Goal: Check status: Check status

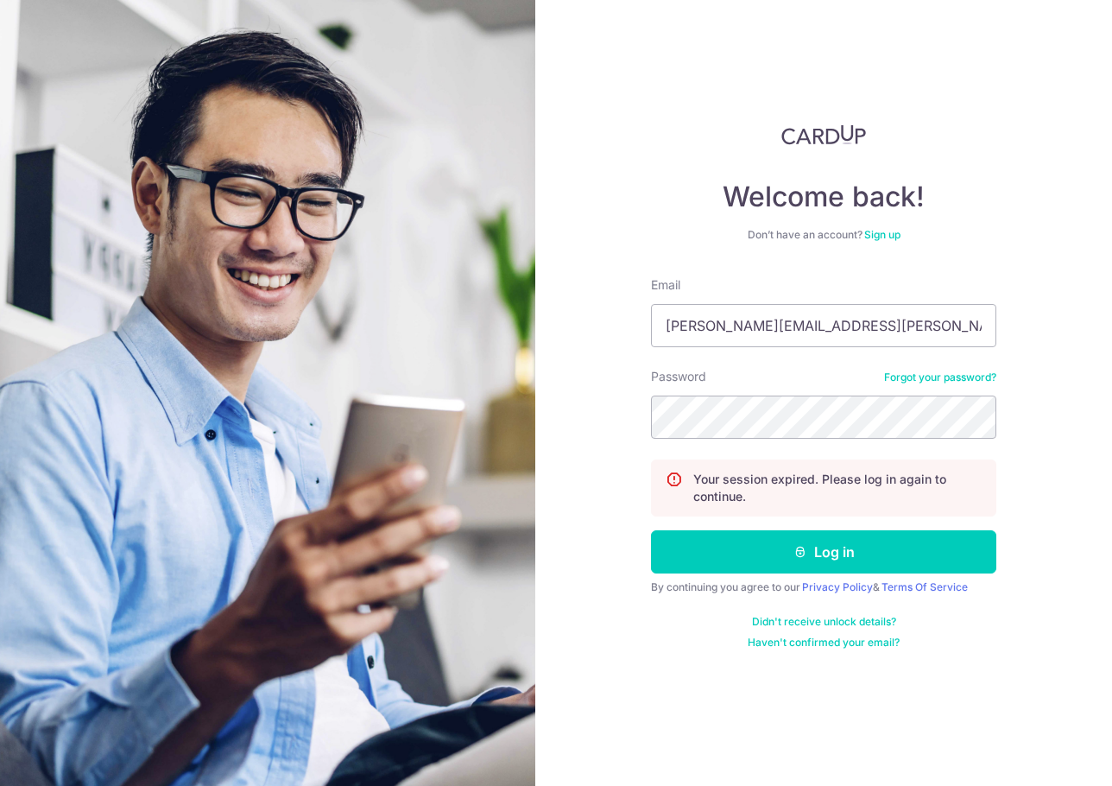
click at [864, 546] on button "Log in" at bounding box center [823, 551] width 345 height 43
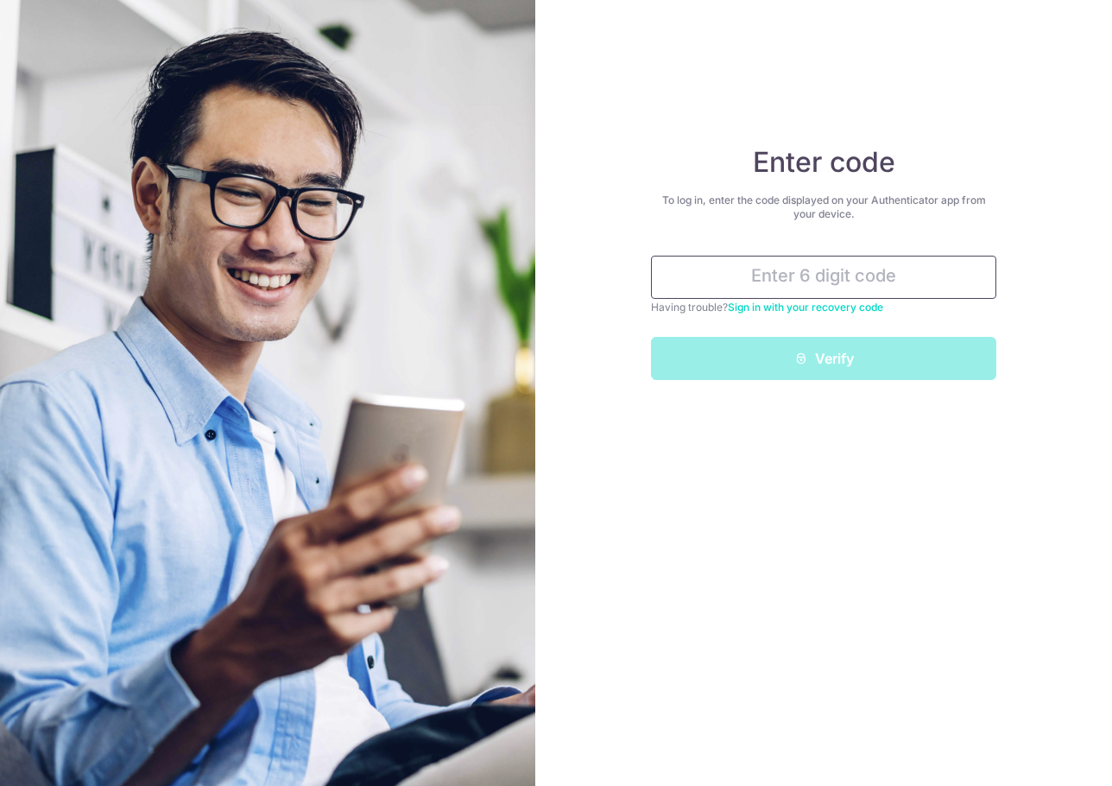
click at [810, 268] on input "text" at bounding box center [823, 277] width 345 height 43
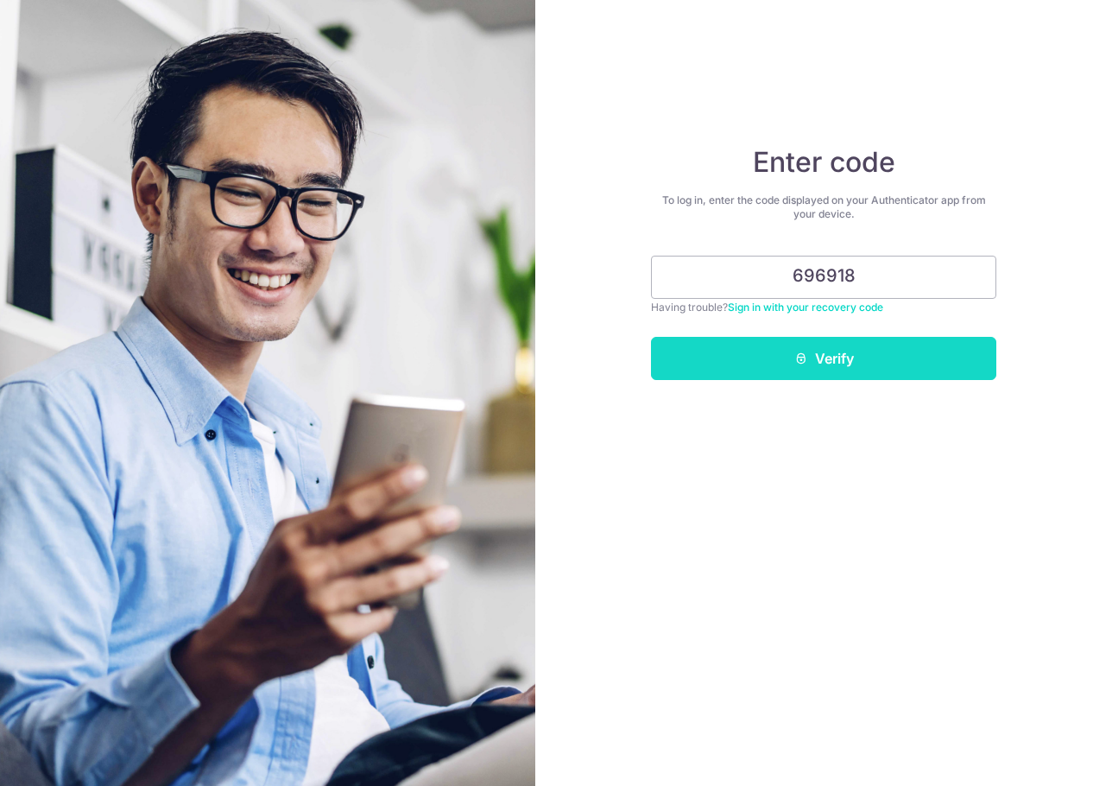
type input "696918"
click at [845, 351] on button "Verify" at bounding box center [823, 358] width 345 height 43
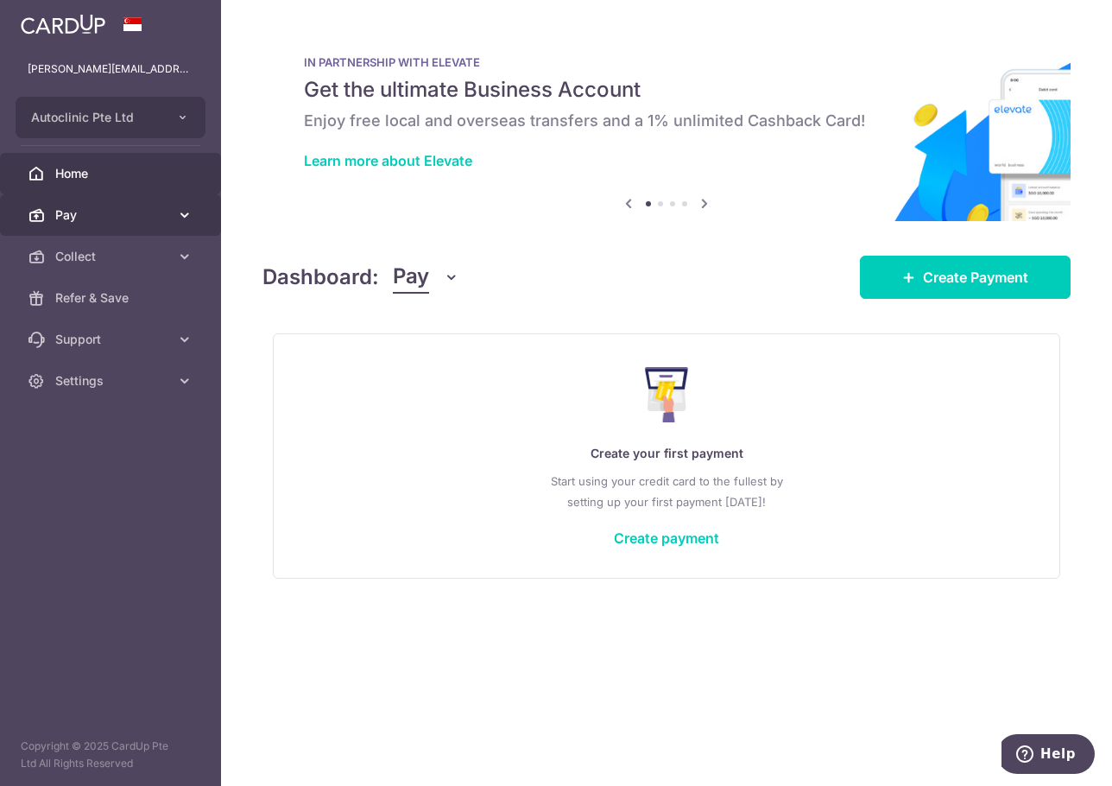
click at [130, 218] on span "Pay" at bounding box center [112, 214] width 114 height 17
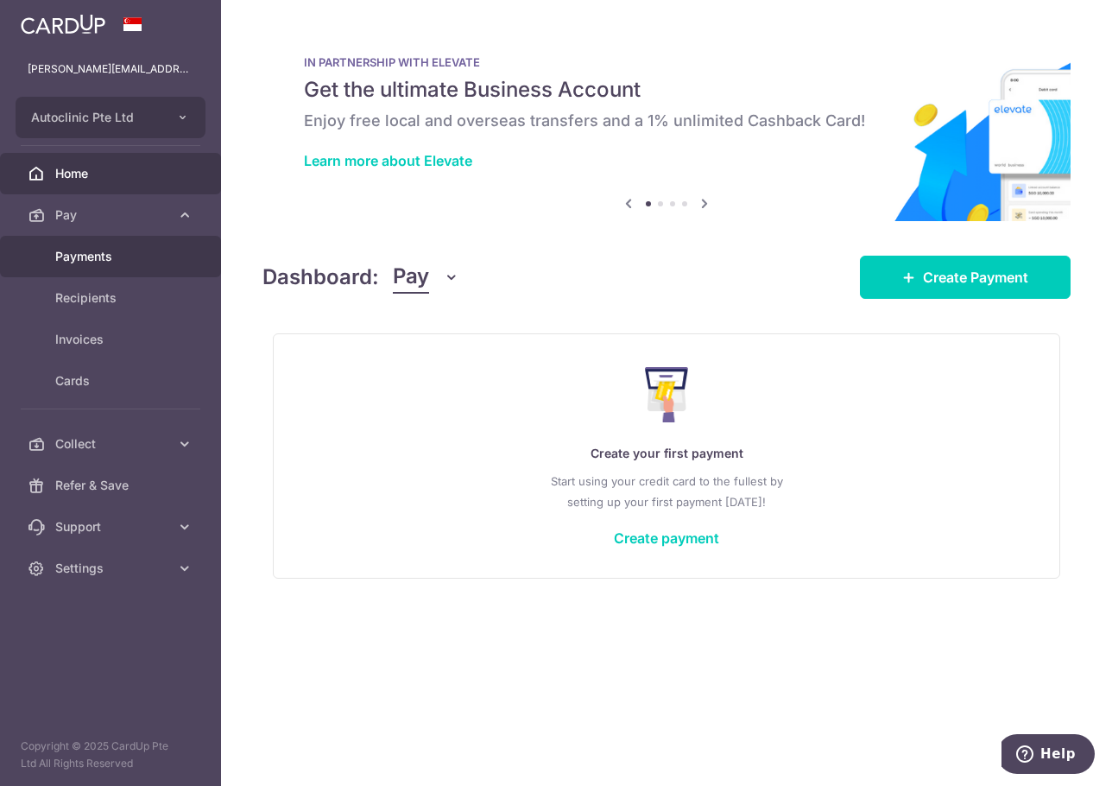
click at [111, 264] on span "Payments" at bounding box center [112, 256] width 114 height 17
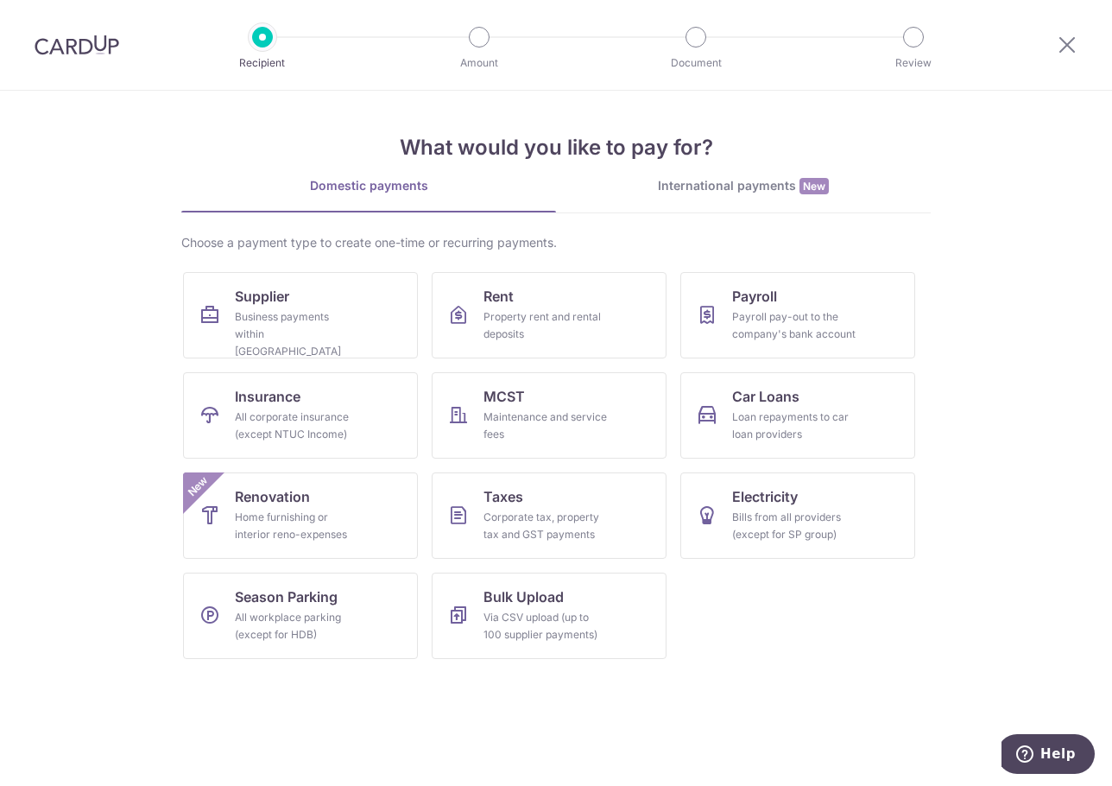
click at [73, 54] on img at bounding box center [77, 45] width 85 height 21
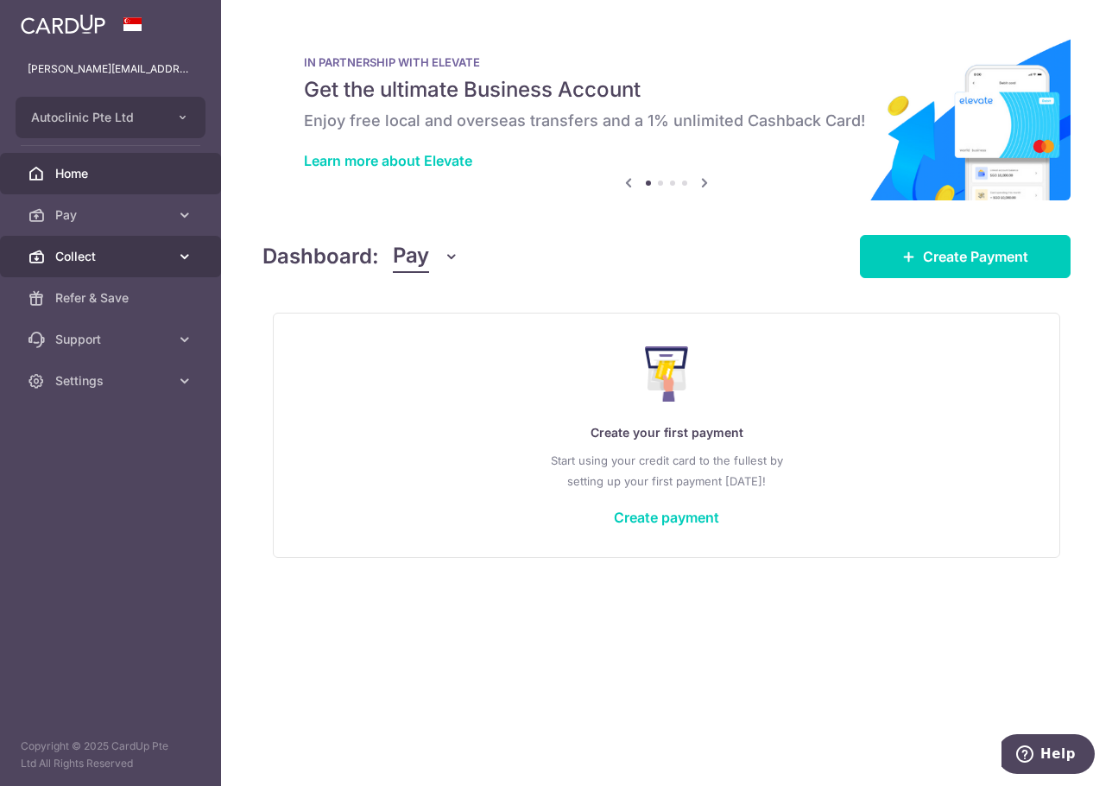
click at [139, 250] on span "Collect" at bounding box center [112, 256] width 114 height 17
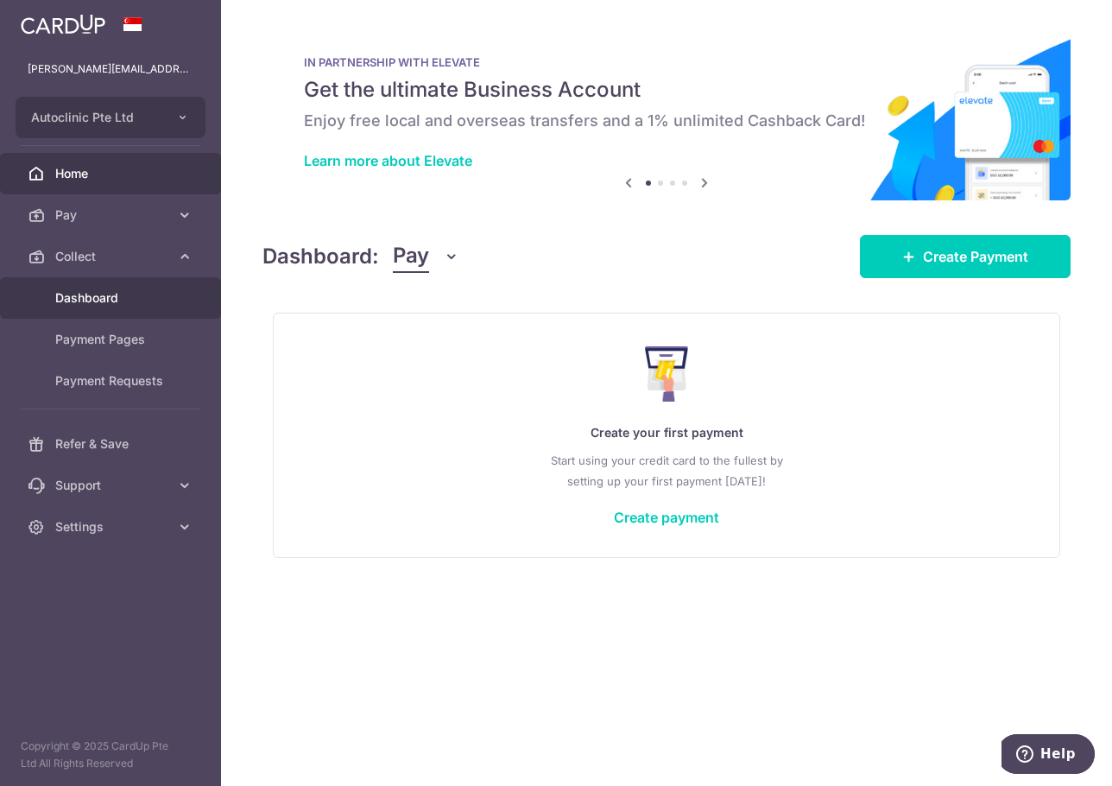
click at [136, 300] on span "Dashboard" at bounding box center [112, 297] width 114 height 17
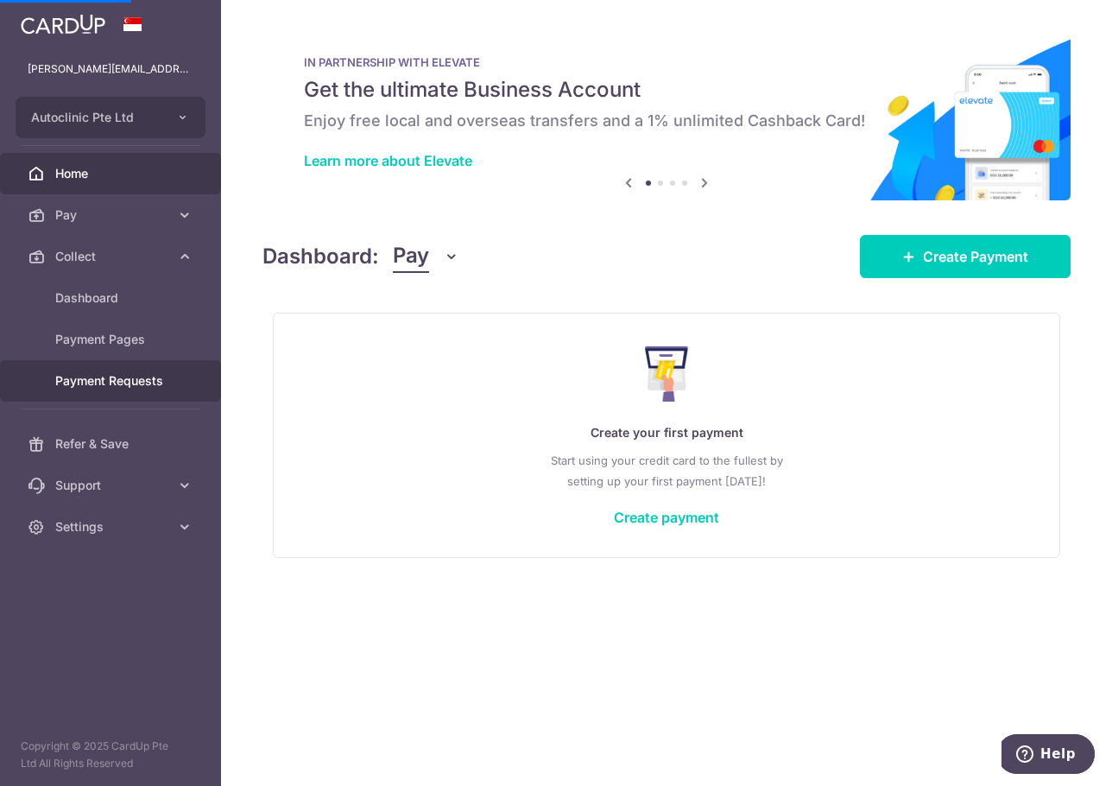
click at [136, 377] on span "Payment Requests" at bounding box center [112, 380] width 114 height 17
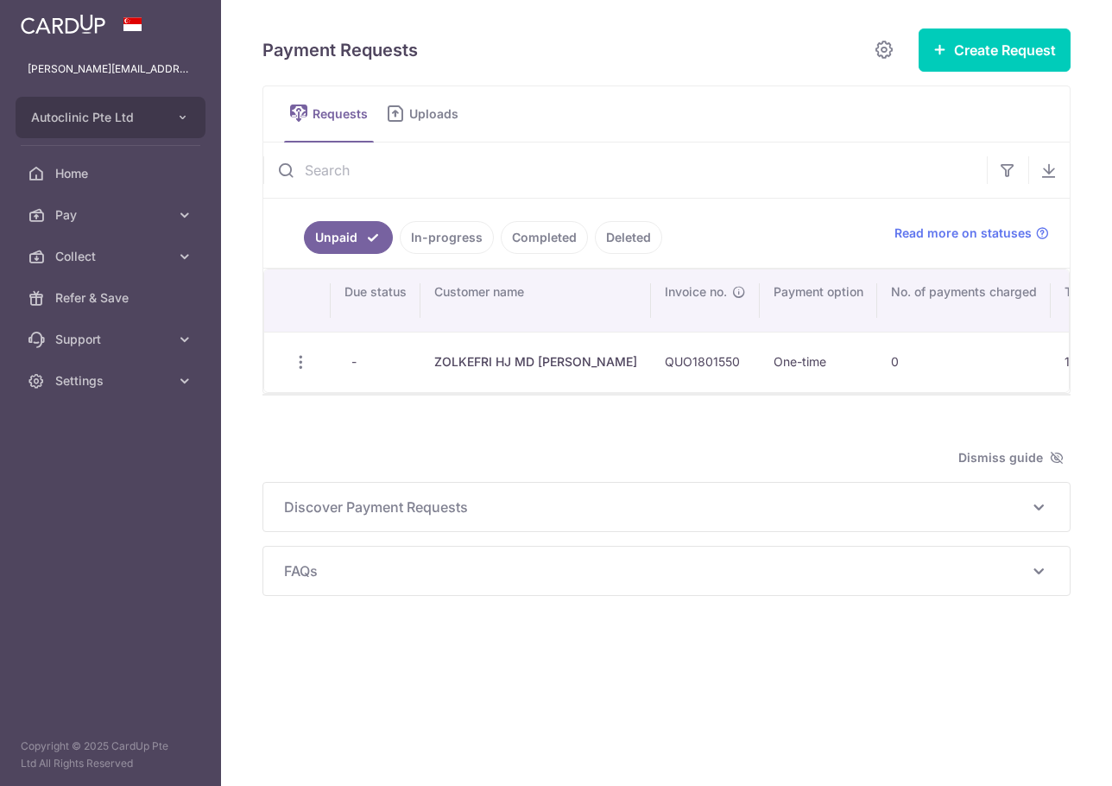
click at [136, 377] on span "Settings" at bounding box center [112, 380] width 114 height 17
click at [452, 246] on link "In-progress" at bounding box center [447, 237] width 94 height 33
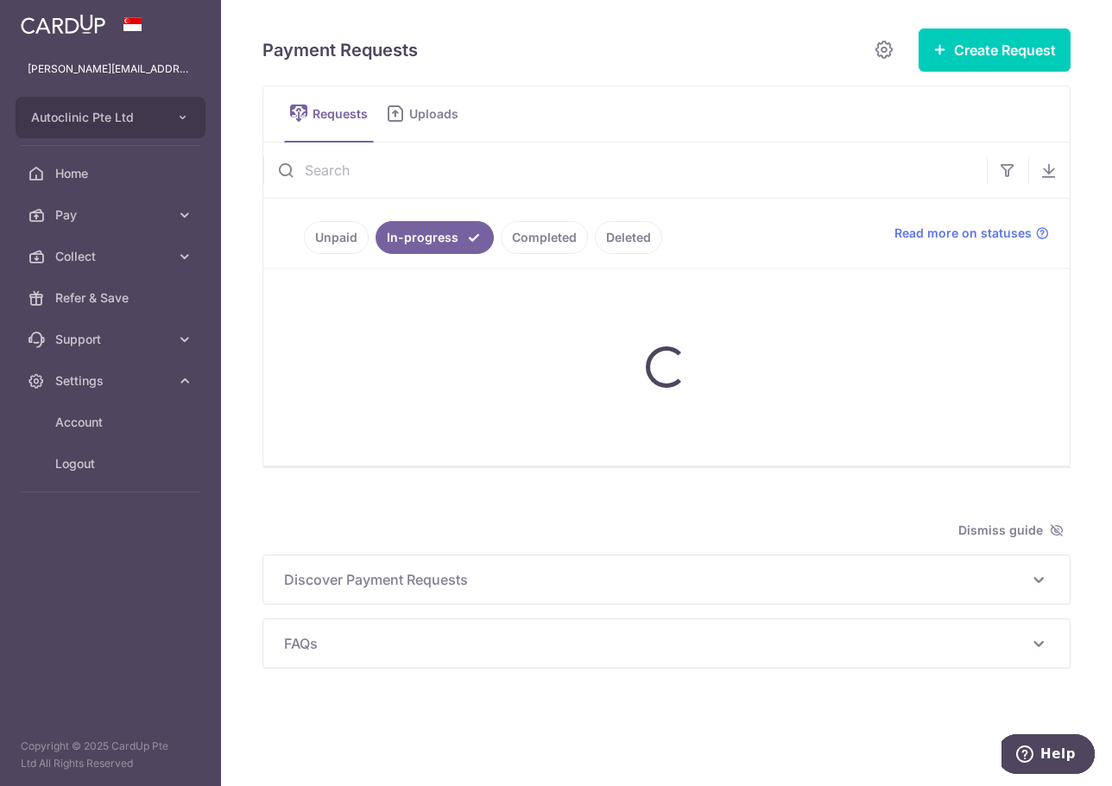
click at [517, 240] on link "Completed" at bounding box center [544, 237] width 87 height 33
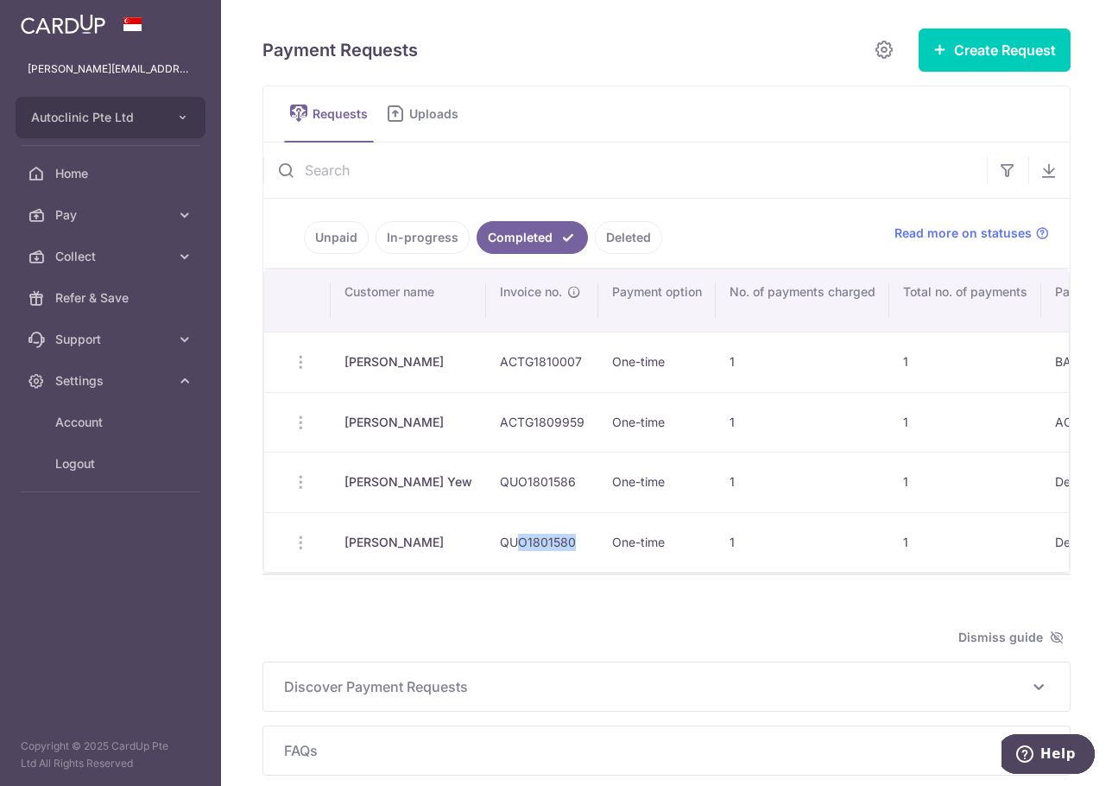
drag, startPoint x: 540, startPoint y: 571, endPoint x: 603, endPoint y: 571, distance: 63.9
click at [598, 571] on td "QUO1801580" at bounding box center [542, 542] width 112 height 60
drag, startPoint x: 356, startPoint y: 581, endPoint x: 573, endPoint y: 575, distance: 217.6
click at [573, 573] on div "Unpaid In-progress Completed Deleted Read more on statuses Search: Customer nam…" at bounding box center [666, 357] width 808 height 431
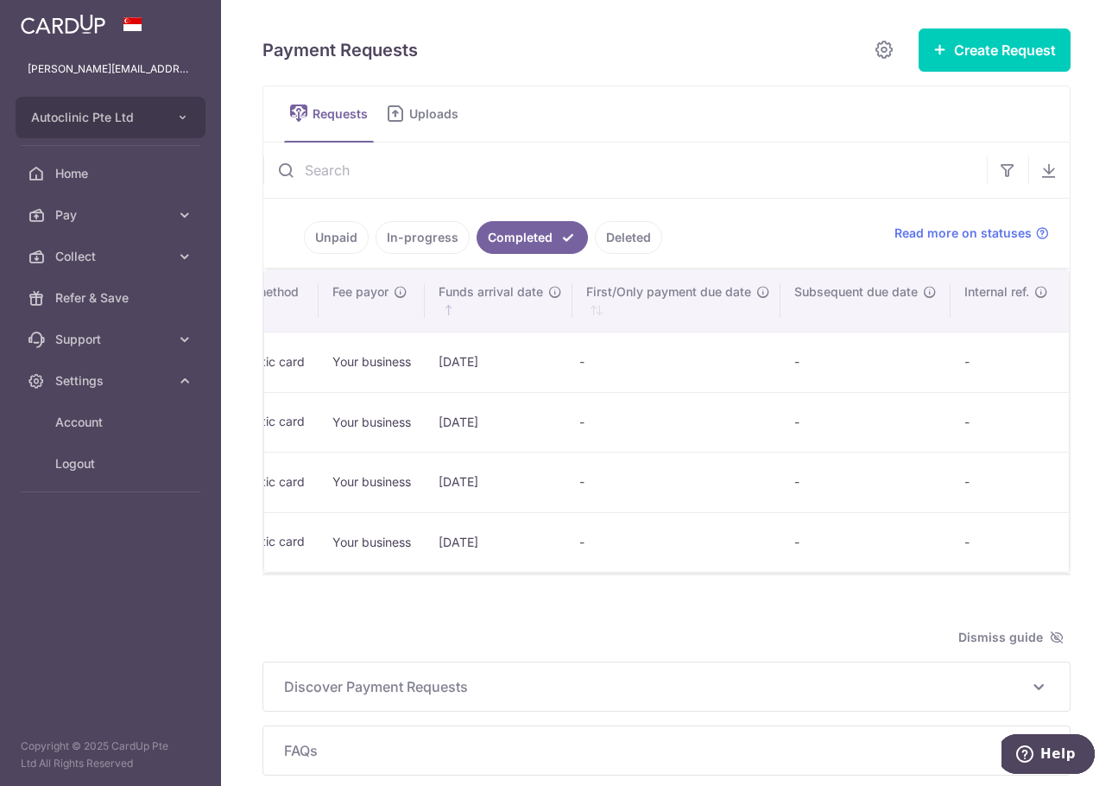
scroll to position [0, 1051]
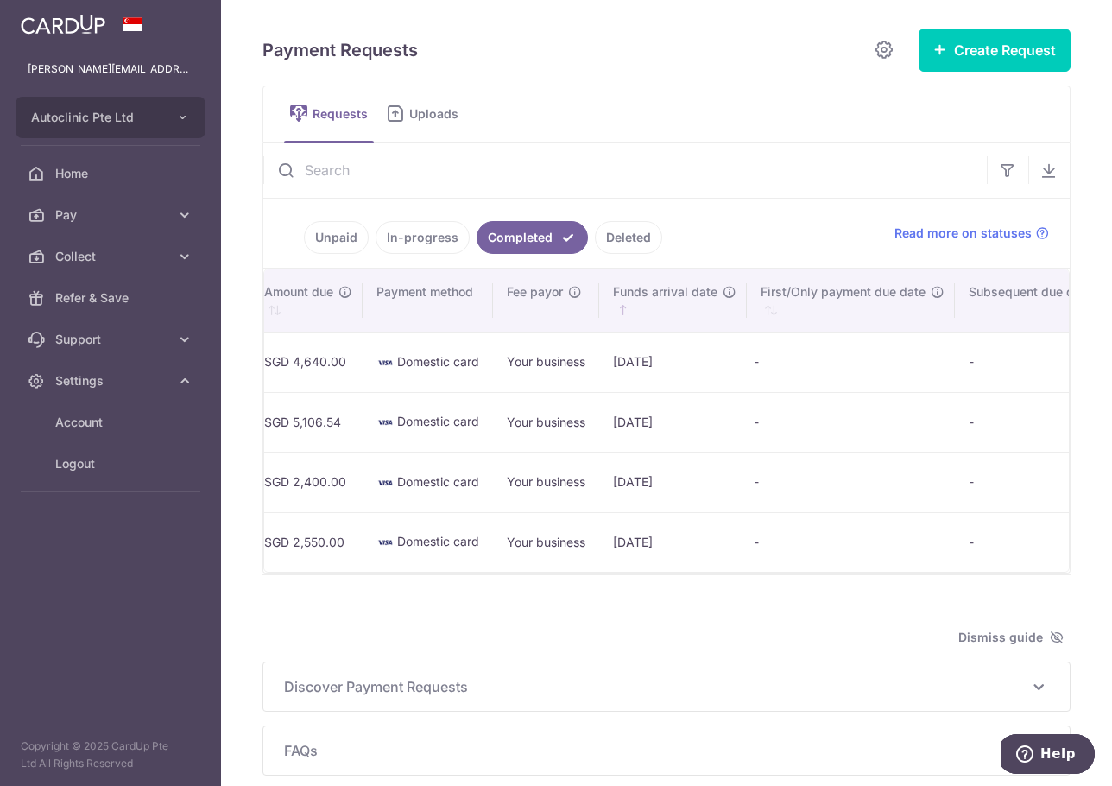
click at [407, 227] on link "In-progress" at bounding box center [423, 237] width 94 height 33
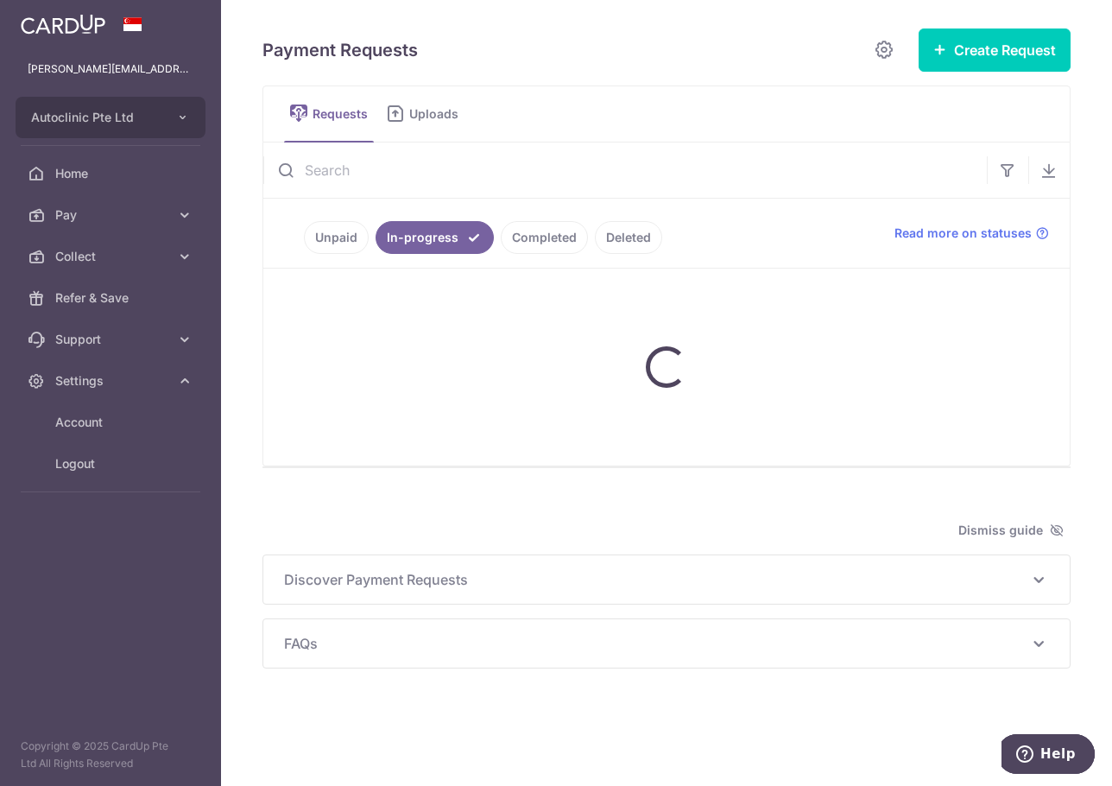
click at [559, 241] on link "Completed" at bounding box center [544, 237] width 87 height 33
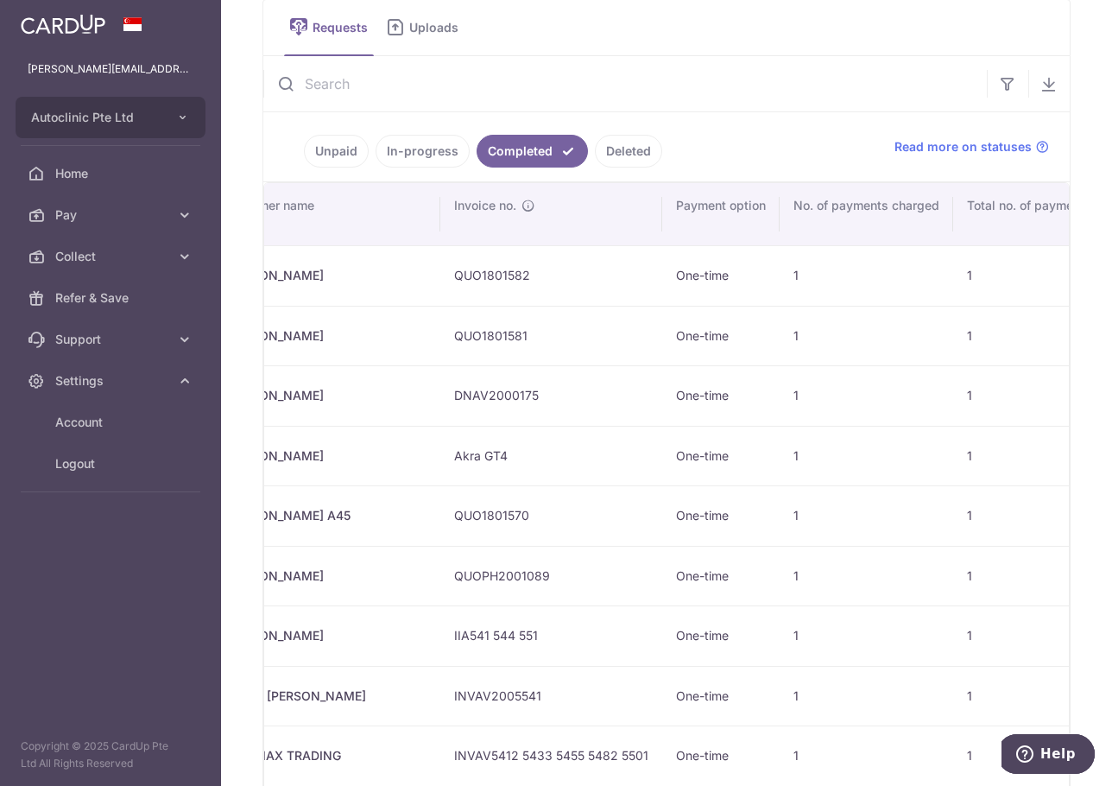
scroll to position [0, 0]
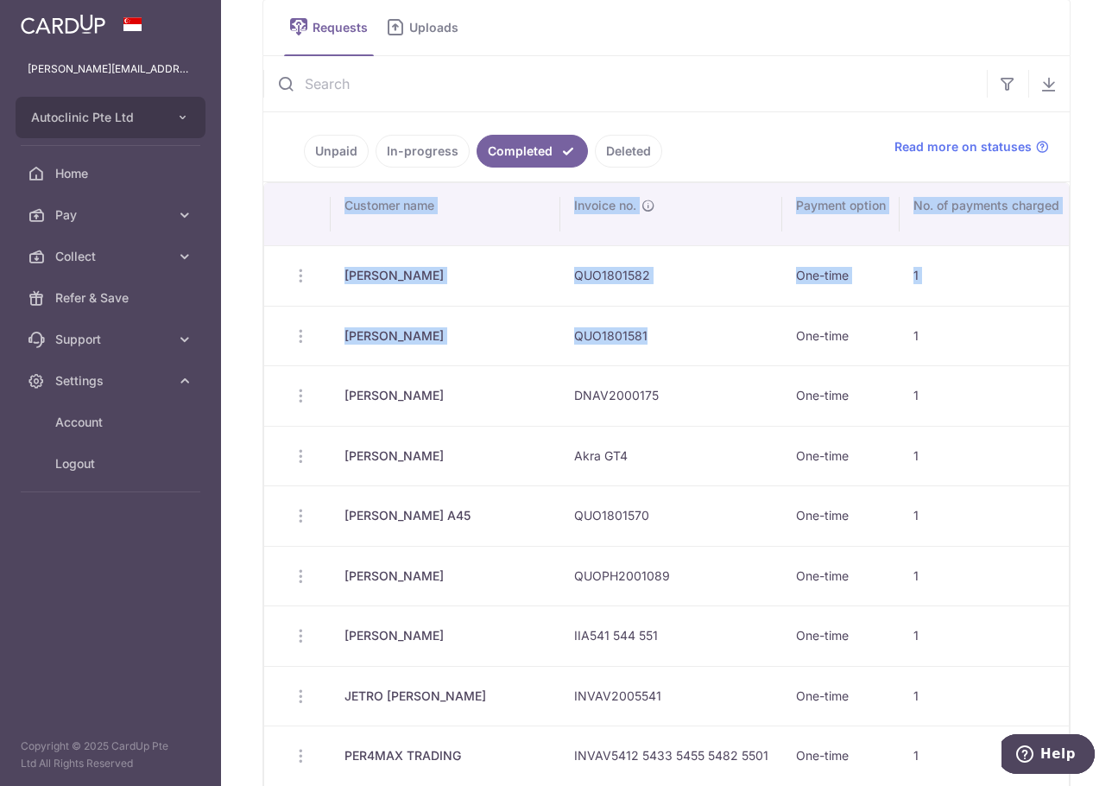
drag, startPoint x: 464, startPoint y: 334, endPoint x: 653, endPoint y: 348, distance: 188.7
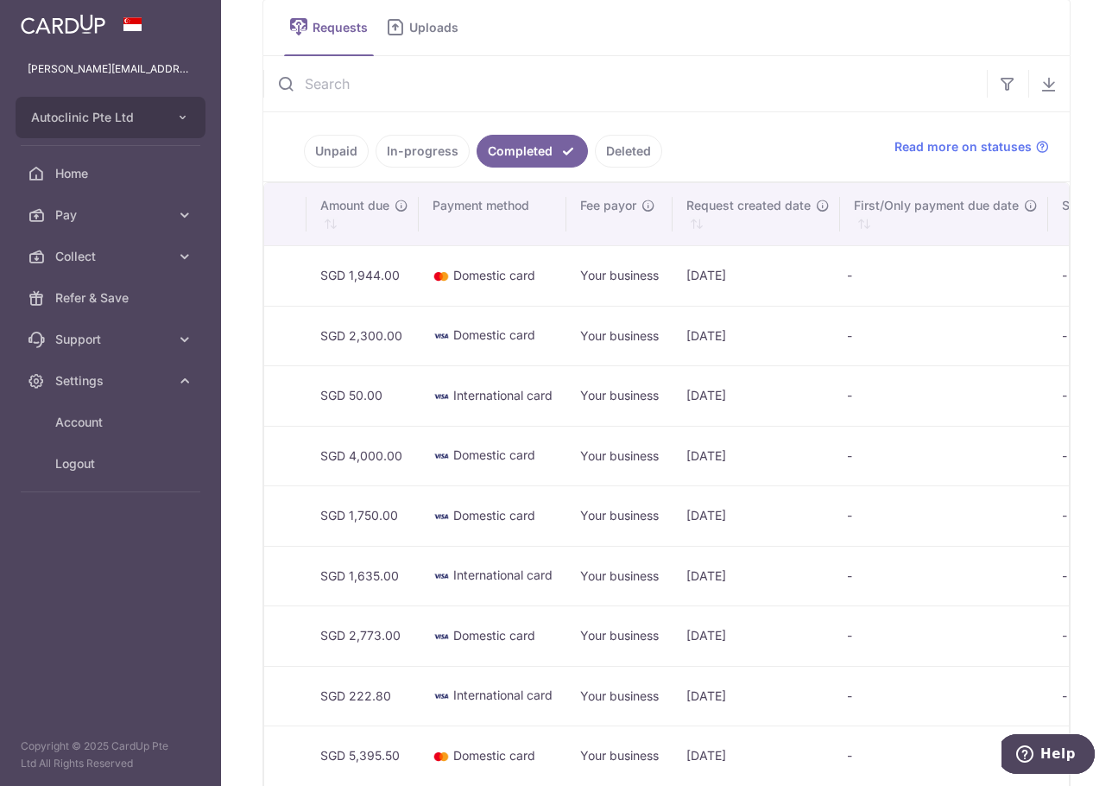
scroll to position [0, 1036]
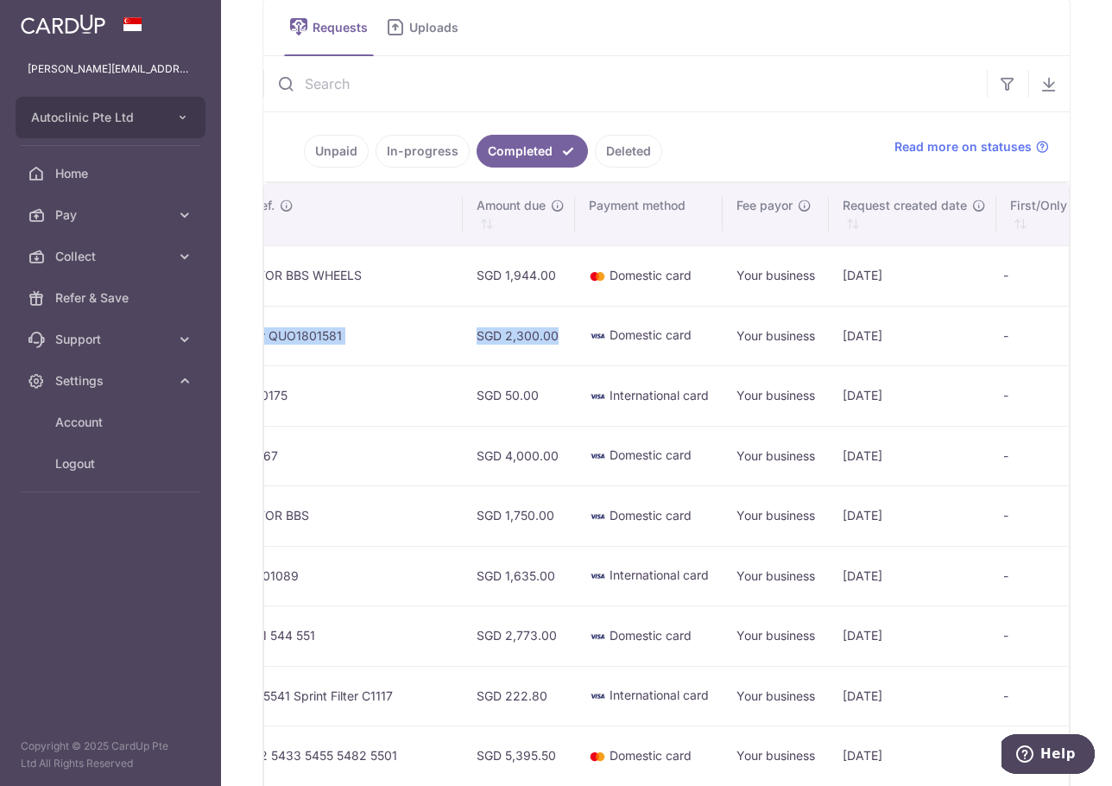
drag, startPoint x: 647, startPoint y: 332, endPoint x: 530, endPoint y: 353, distance: 119.4
click at [530, 353] on tr "[PERSON_NAME] QUO1801581 One-time 1 1 Deposit for QUO1801581 SGD 2,300.00 Domes…" at bounding box center [477, 336] width 2498 height 60
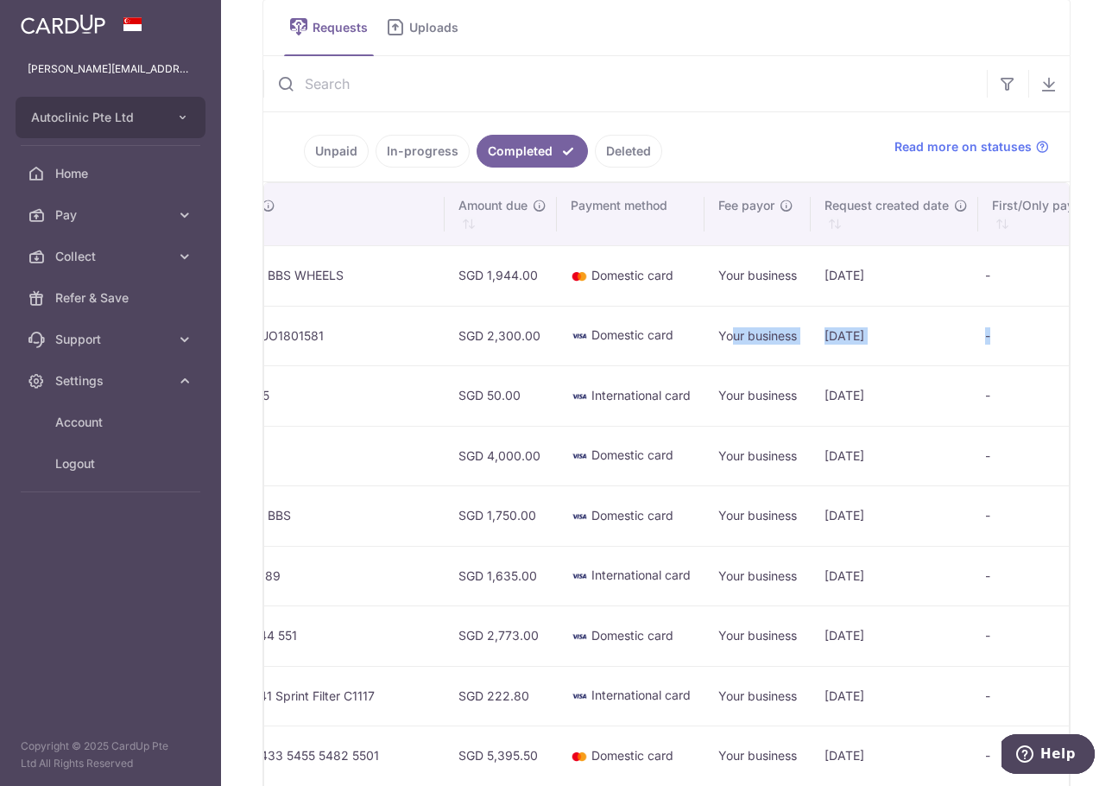
scroll to position [0, 1197]
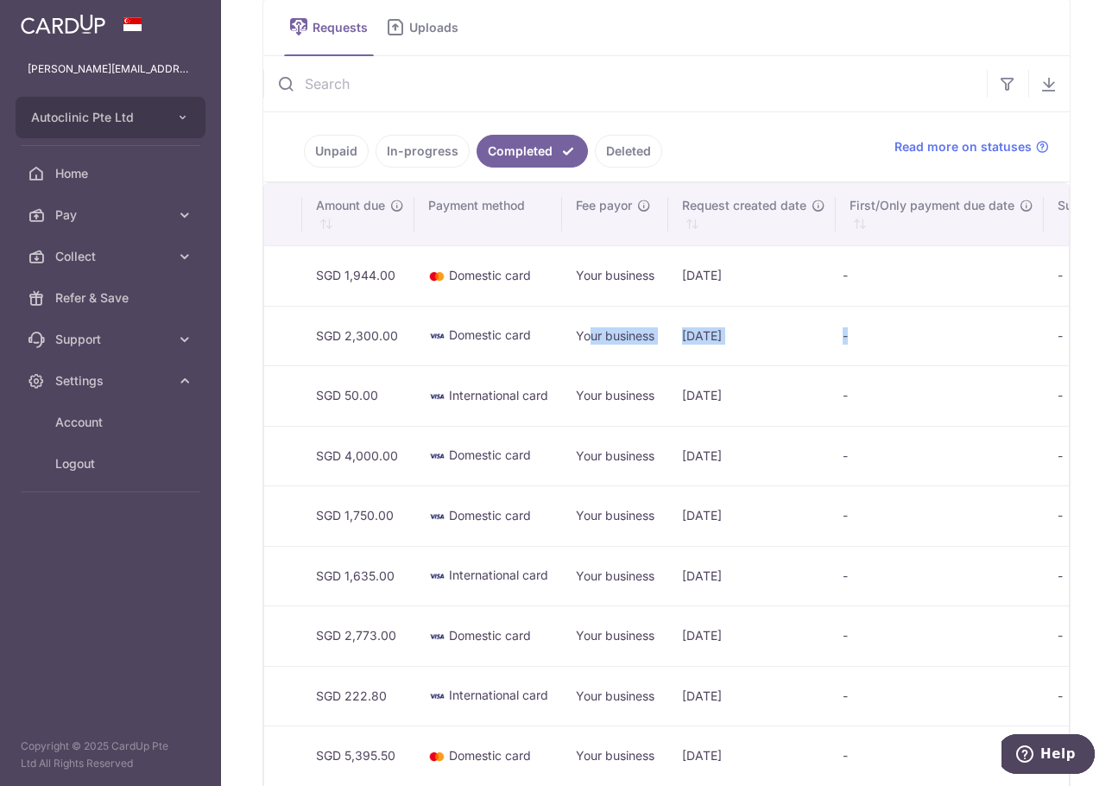
click at [736, 331] on tr "[PERSON_NAME] QUO1801581 One-time 1 1 Deposit for QUO1801581 SGD 2,300.00 Domes…" at bounding box center [317, 336] width 2498 height 60
click at [163, 265] on link "Collect" at bounding box center [110, 256] width 221 height 41
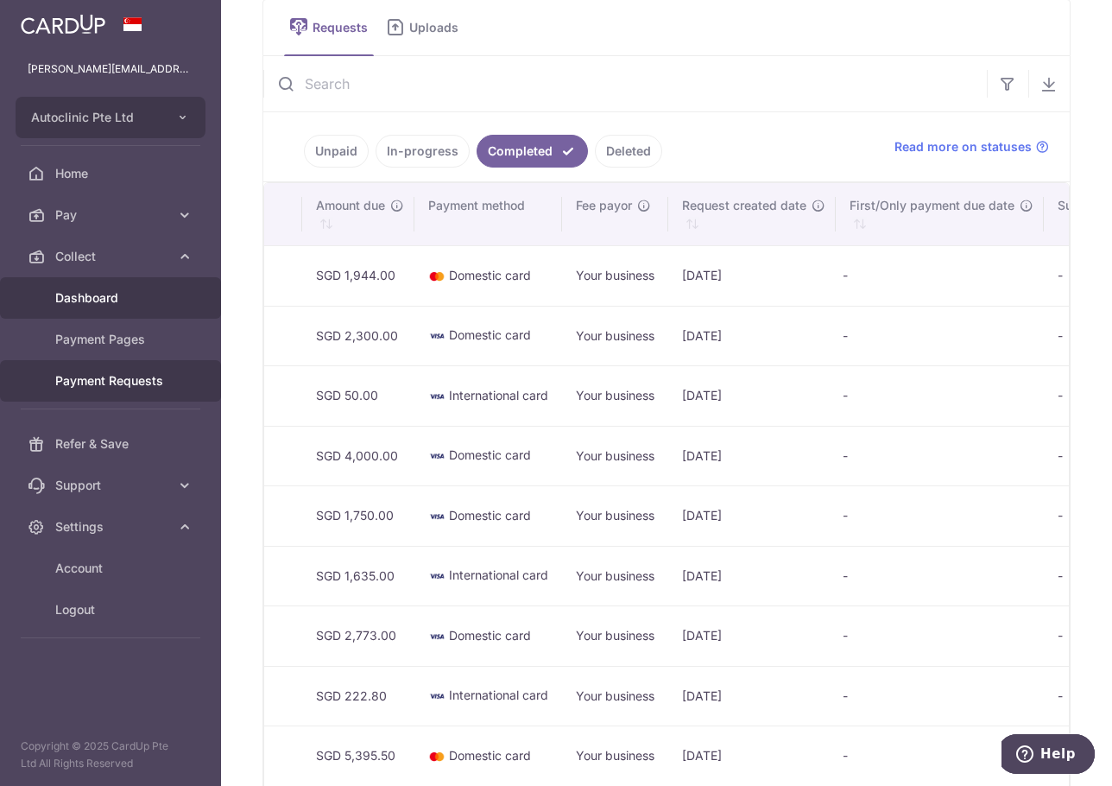
click at [124, 306] on link "Dashboard" at bounding box center [110, 297] width 221 height 41
click at [154, 300] on span "Dashboard" at bounding box center [112, 297] width 114 height 17
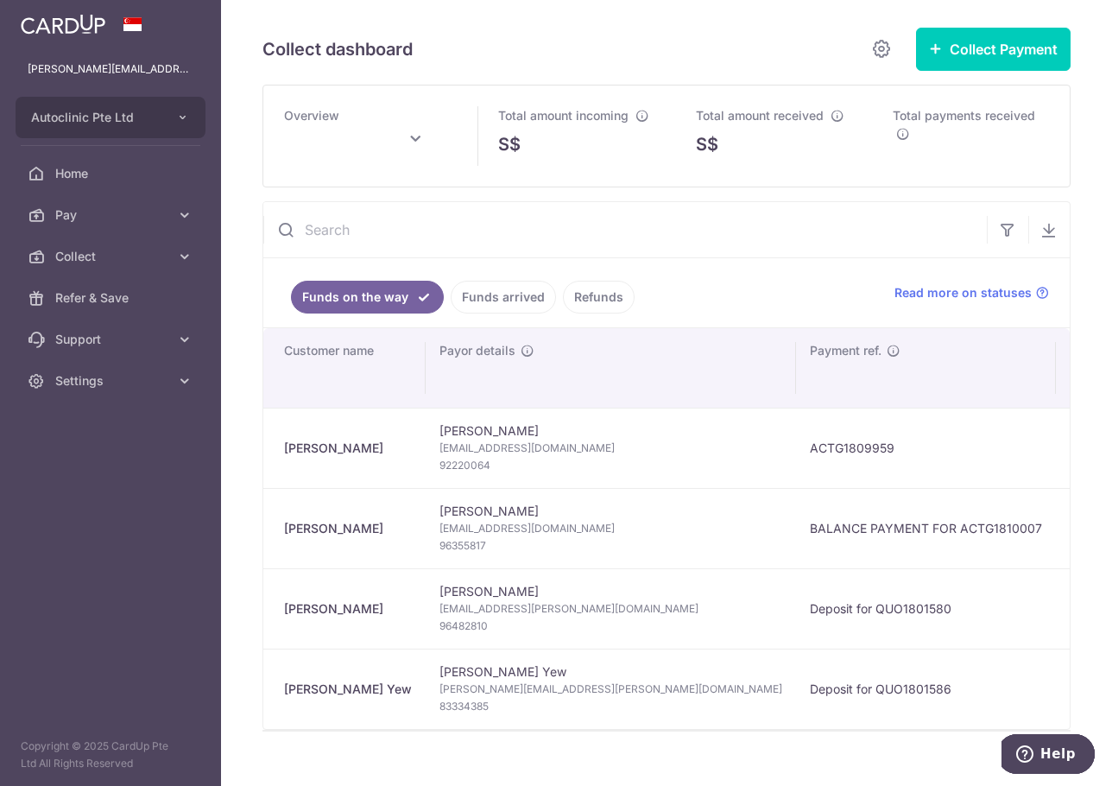
click at [521, 292] on link "Funds arrived" at bounding box center [503, 297] width 105 height 33
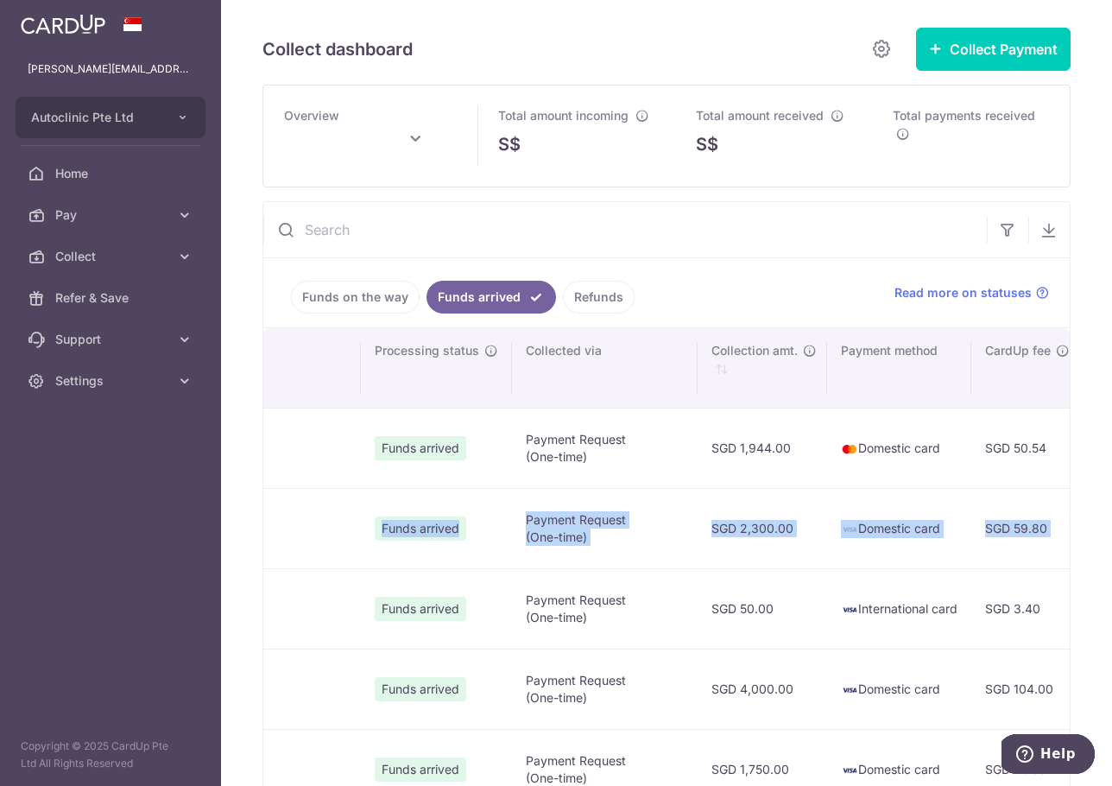
scroll to position [0, 864]
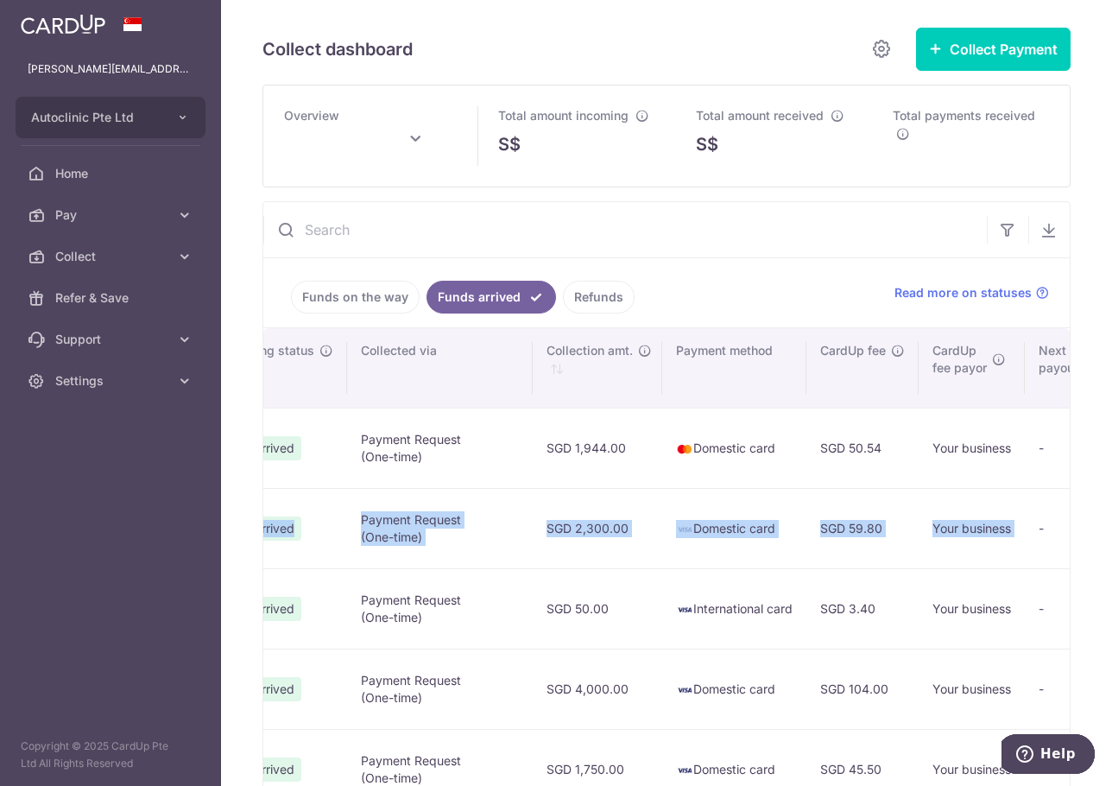
drag, startPoint x: 834, startPoint y: 532, endPoint x: 898, endPoint y: 534, distance: 63.9
click at [898, 534] on tr "[PERSON_NAME] [PERSON_NAME] [PERSON_NAME][EMAIL_ADDRESS][DOMAIN_NAME] 88177766 …" at bounding box center [586, 528] width 2374 height 80
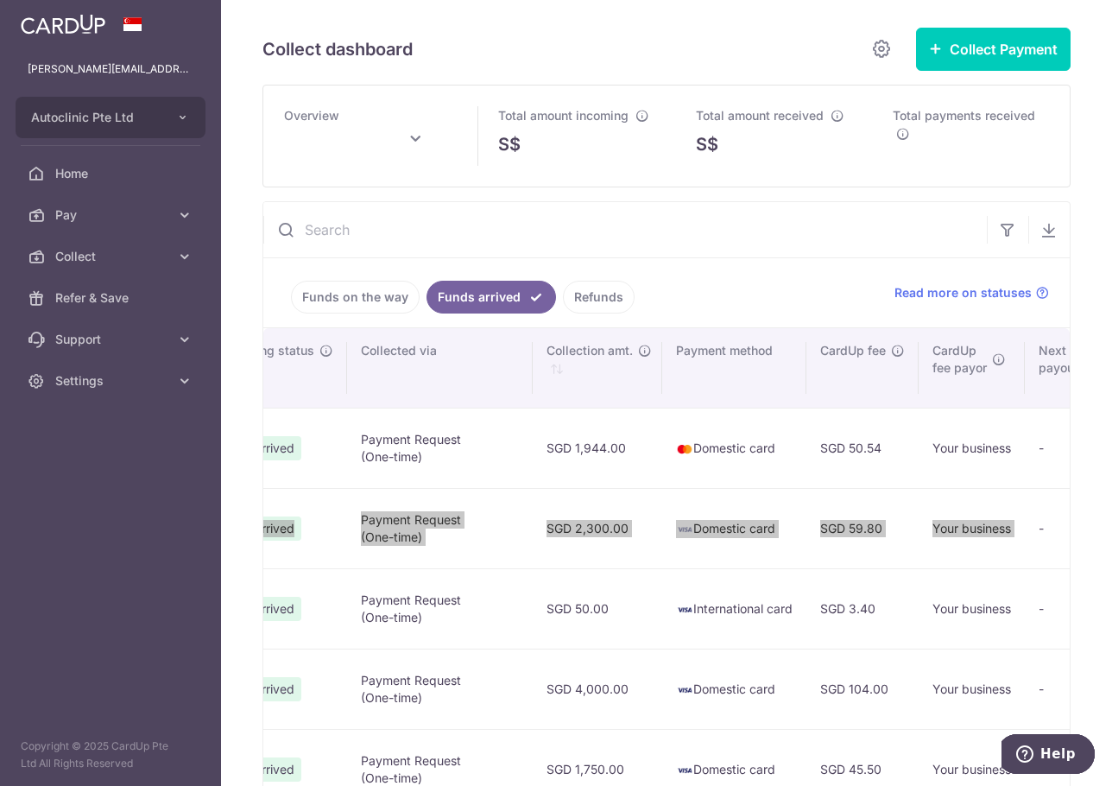
type input "[DATE]"
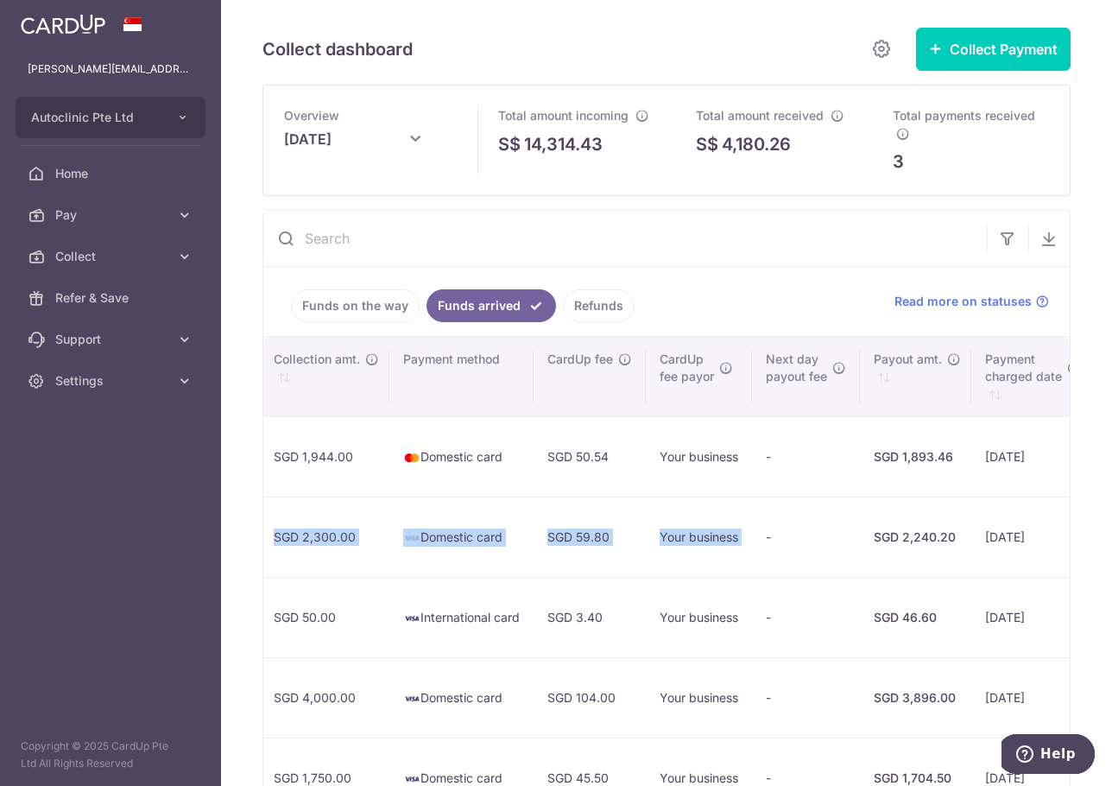
drag, startPoint x: 958, startPoint y: 539, endPoint x: 1108, endPoint y: 551, distance: 150.7
click at [1066, 545] on div "Collect dashboard Collect Payment Create request to collect payments Custom Pay…" at bounding box center [666, 393] width 891 height 786
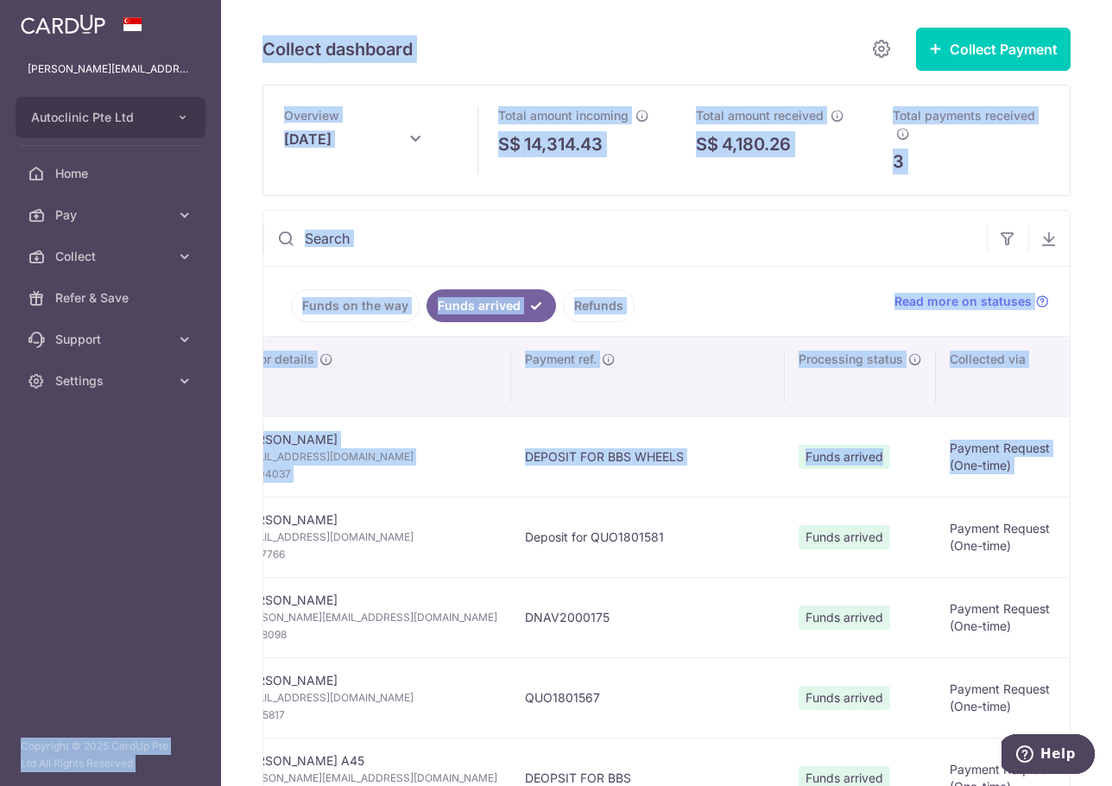
scroll to position [0, 0]
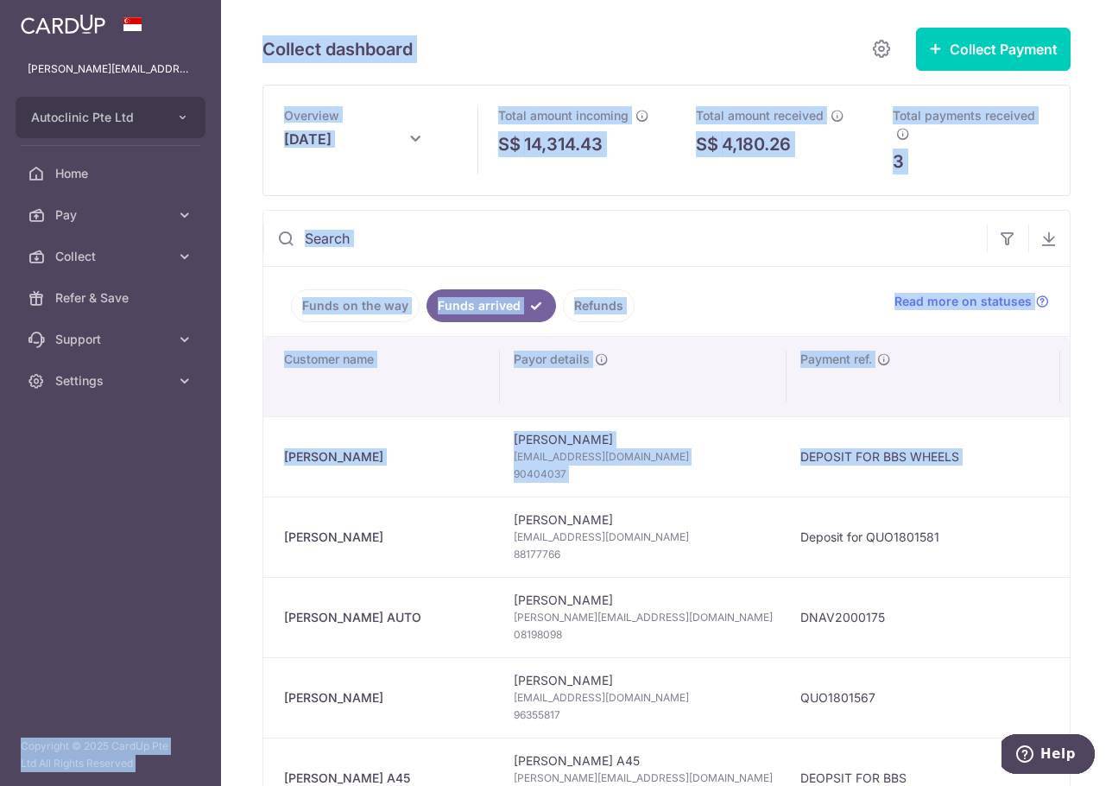
drag, startPoint x: 561, startPoint y: 463, endPoint x: 220, endPoint y: 463, distance: 341.0
click at [220, 463] on main "[PERSON_NAME][EMAIL_ADDRESS][PERSON_NAME][DOMAIN_NAME] Autoclinic Pte Ltd Add n…" at bounding box center [556, 393] width 1112 height 786
click at [786, 475] on td "DEPOSIT FOR BBS WHEELS" at bounding box center [923, 456] width 274 height 80
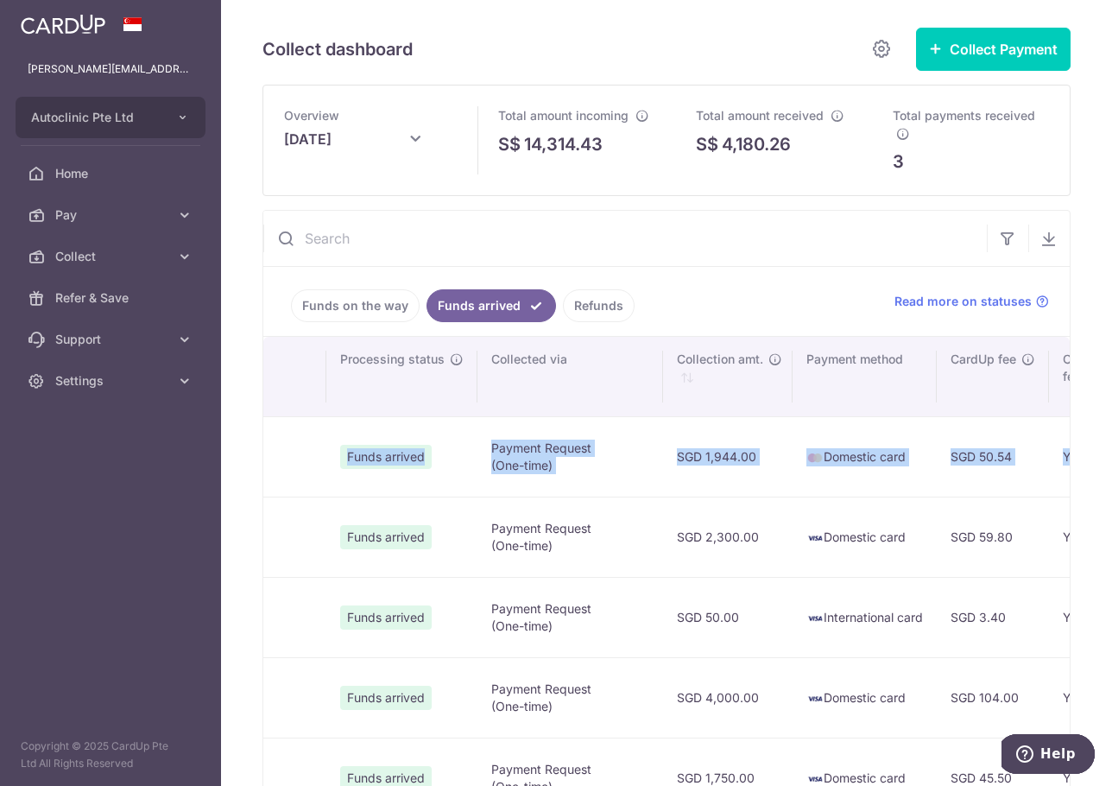
scroll to position [0, 775]
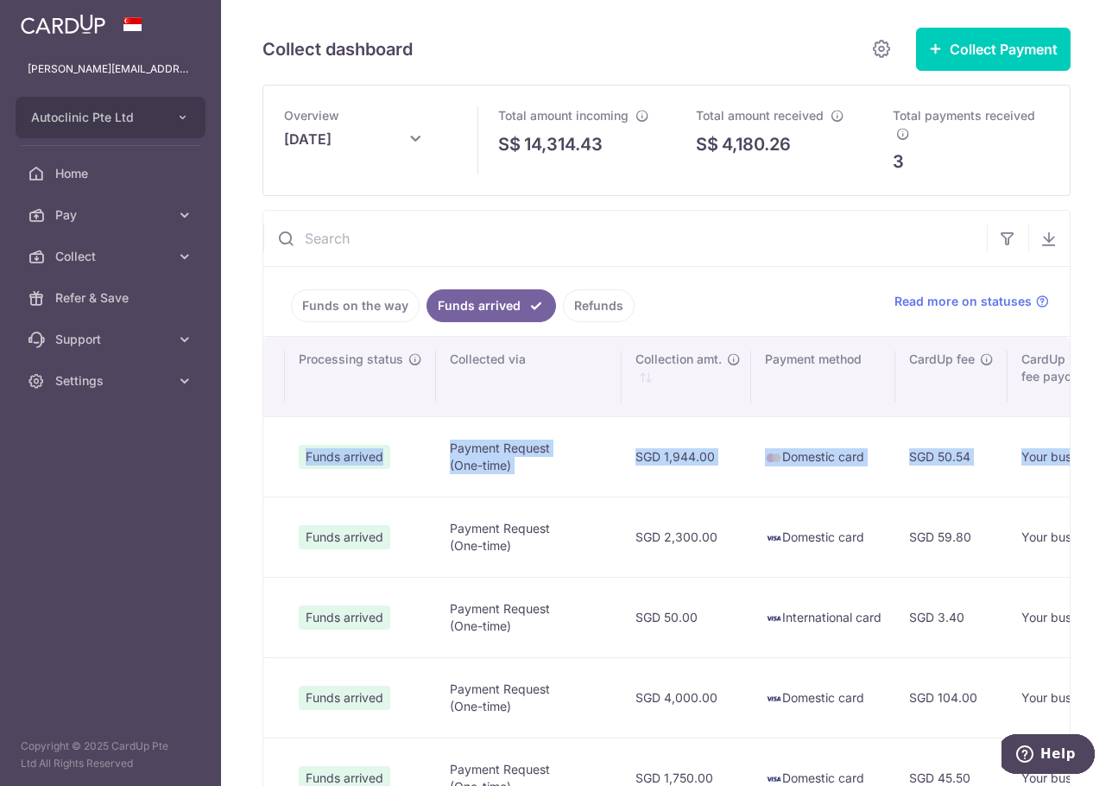
drag, startPoint x: 597, startPoint y: 464, endPoint x: 1034, endPoint y: 461, distance: 436.8
click at [1034, 461] on tr "[PERSON_NAME] [PERSON_NAME] [EMAIL_ADDRESS][DOMAIN_NAME] 90404037 DEPOSIT FOR B…" at bounding box center [675, 456] width 2374 height 80
click at [622, 459] on td "SGD 1,944.00" at bounding box center [686, 456] width 129 height 80
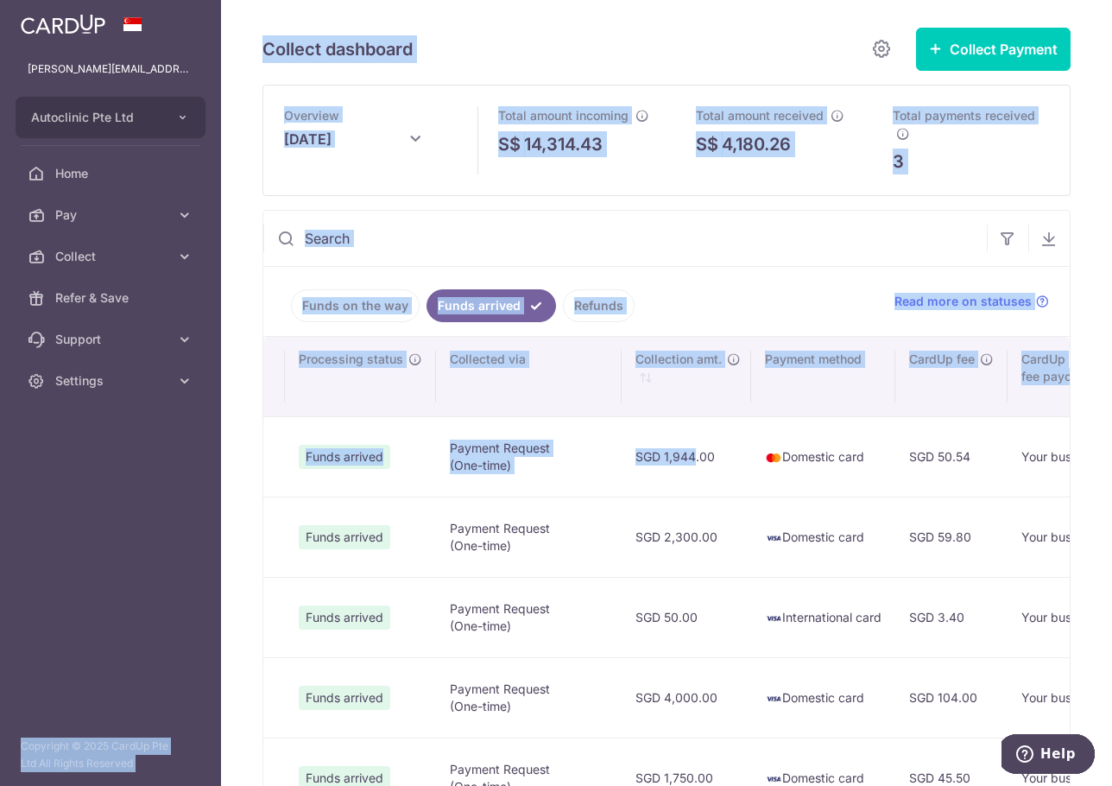
scroll to position [0, 0]
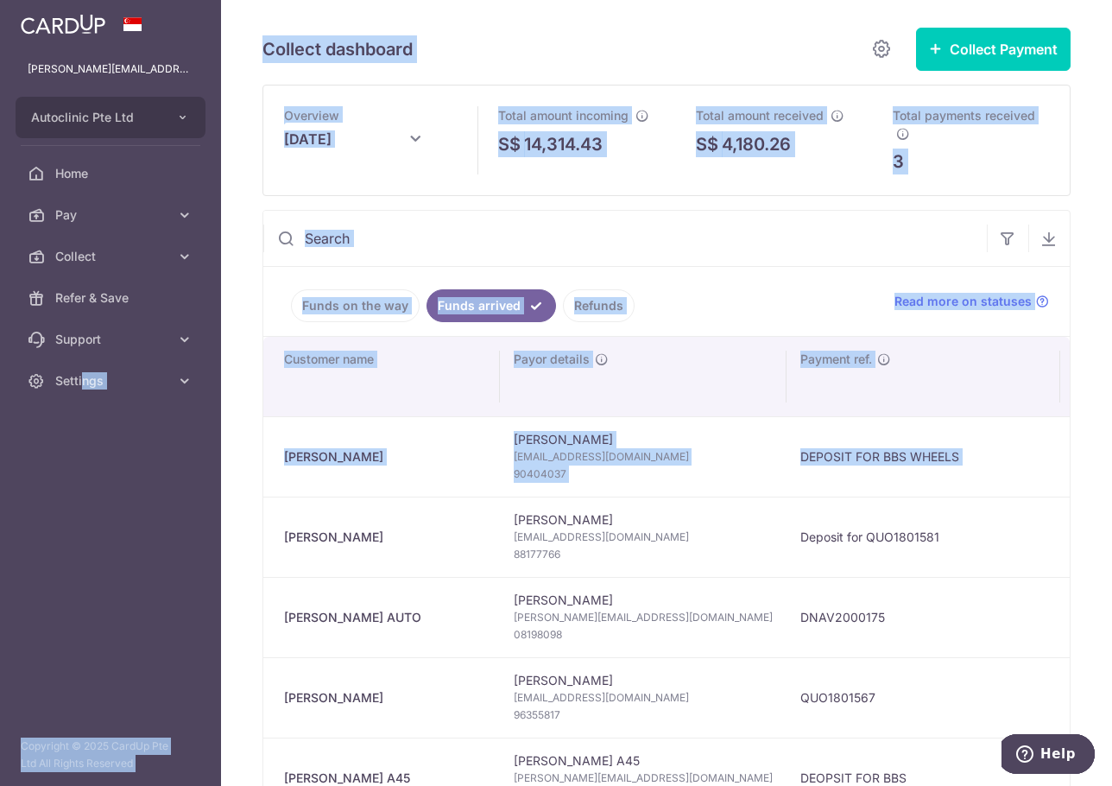
drag, startPoint x: 559, startPoint y: 459, endPoint x: 471, endPoint y: 451, distance: 88.5
click at [97, 452] on main "[PERSON_NAME][EMAIL_ADDRESS][PERSON_NAME][DOMAIN_NAME] Autoclinic Pte Ltd Add n…" at bounding box center [556, 393] width 1112 height 786
click at [628, 454] on span "[EMAIL_ADDRESS][DOMAIN_NAME]" at bounding box center [643, 456] width 259 height 17
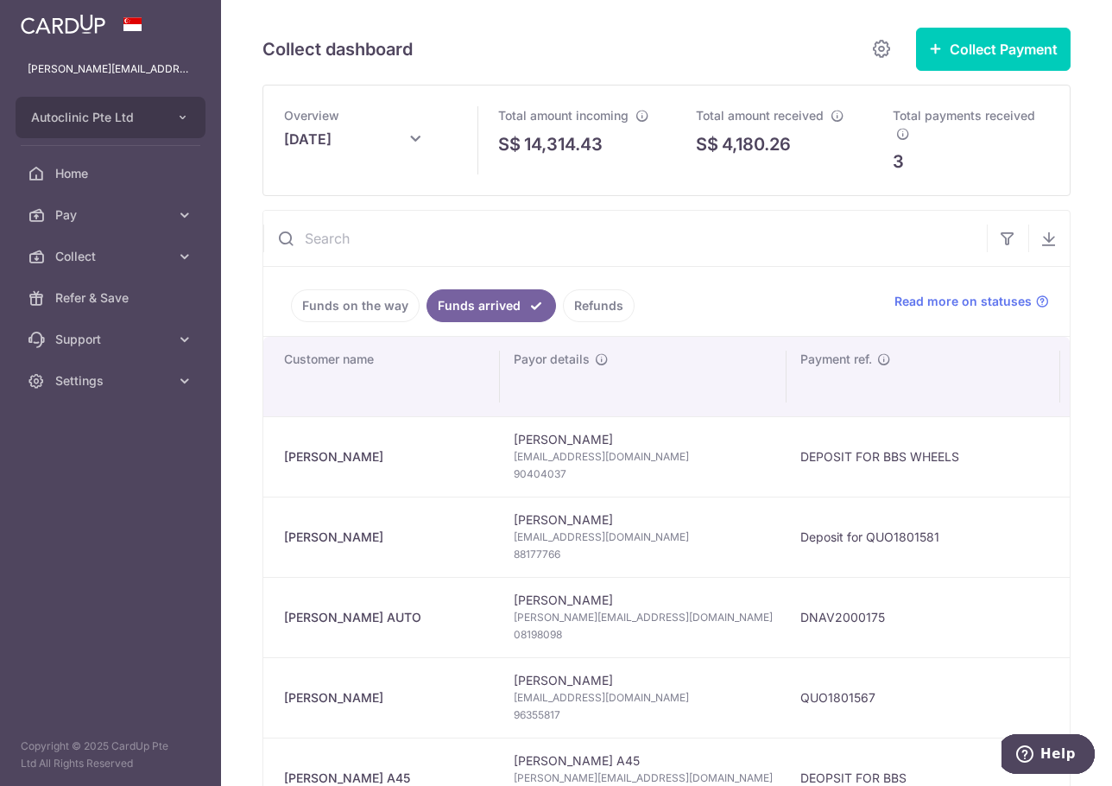
click at [786, 430] on td "DEPOSIT FOR BBS WHEELS" at bounding box center [923, 456] width 274 height 80
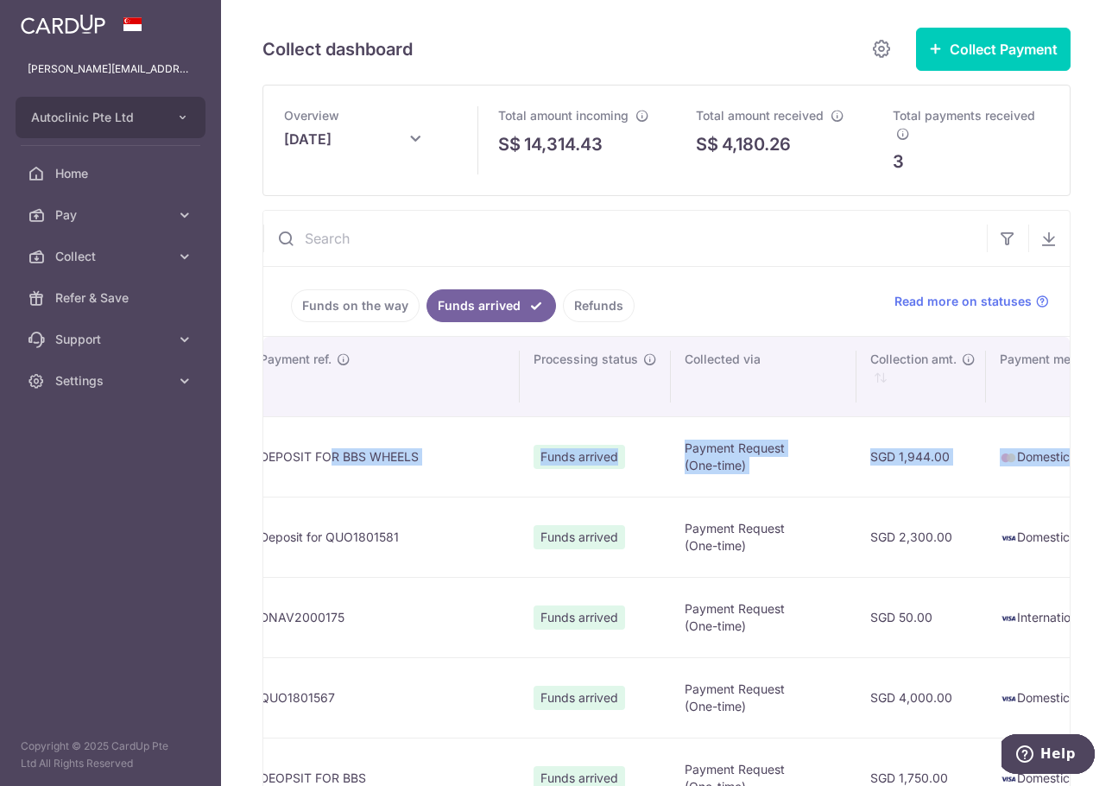
scroll to position [0, 548]
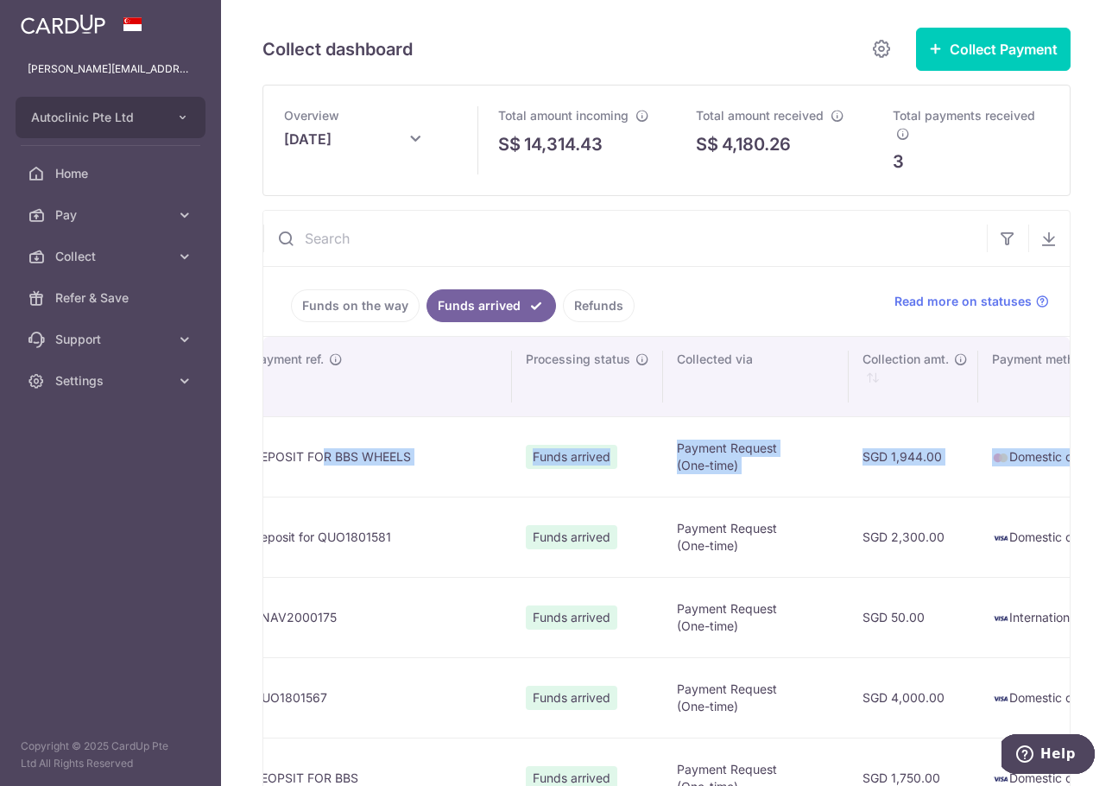
drag, startPoint x: 738, startPoint y: 443, endPoint x: 966, endPoint y: 467, distance: 229.2
click at [966, 467] on tr "[PERSON_NAME] [PERSON_NAME] [EMAIL_ADDRESS][DOMAIN_NAME] 90404037 DEPOSIT FOR B…" at bounding box center [902, 456] width 2374 height 80
click at [978, 488] on td "Domestic card" at bounding box center [1050, 456] width 144 height 80
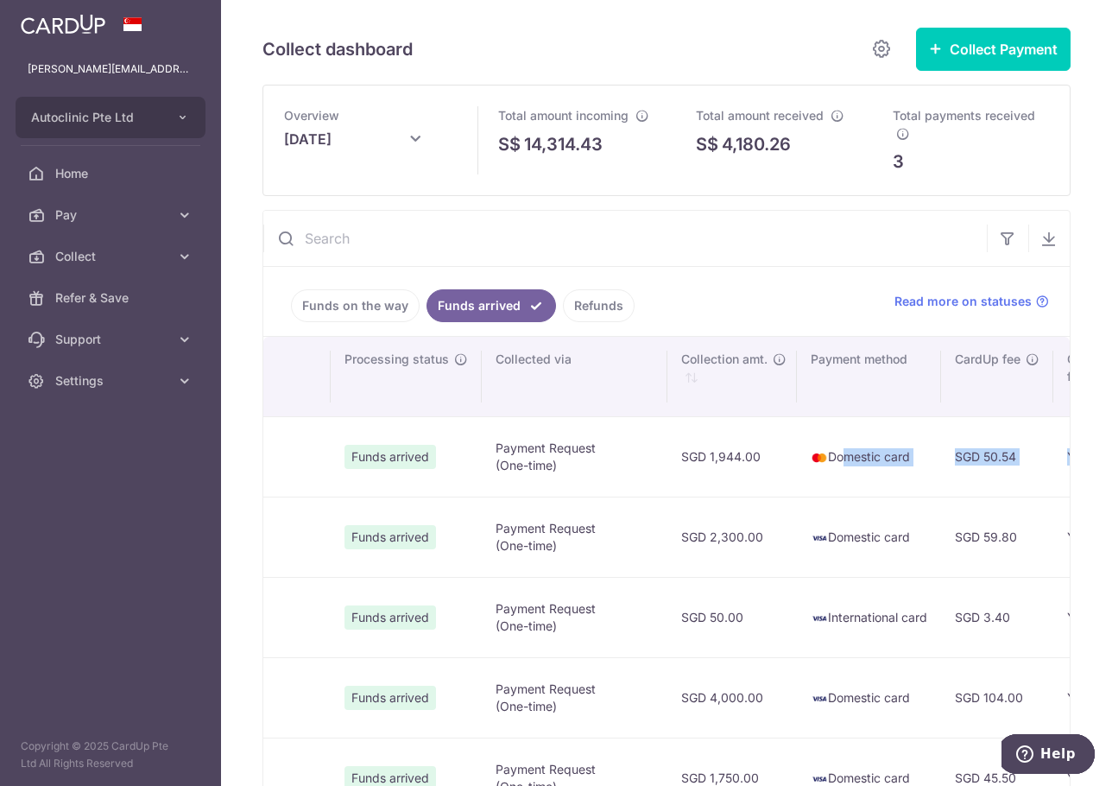
drag, startPoint x: 892, startPoint y: 450, endPoint x: 1061, endPoint y: 471, distance: 170.5
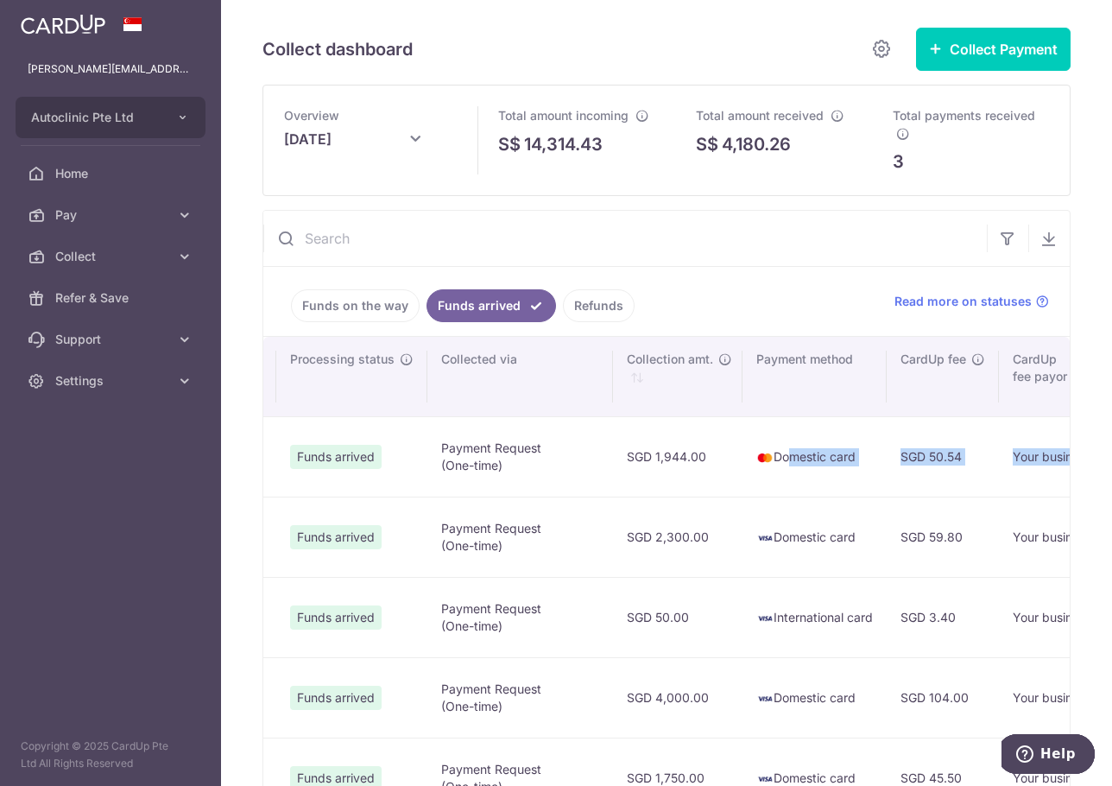
click at [999, 466] on td "Your business" at bounding box center [1052, 456] width 106 height 80
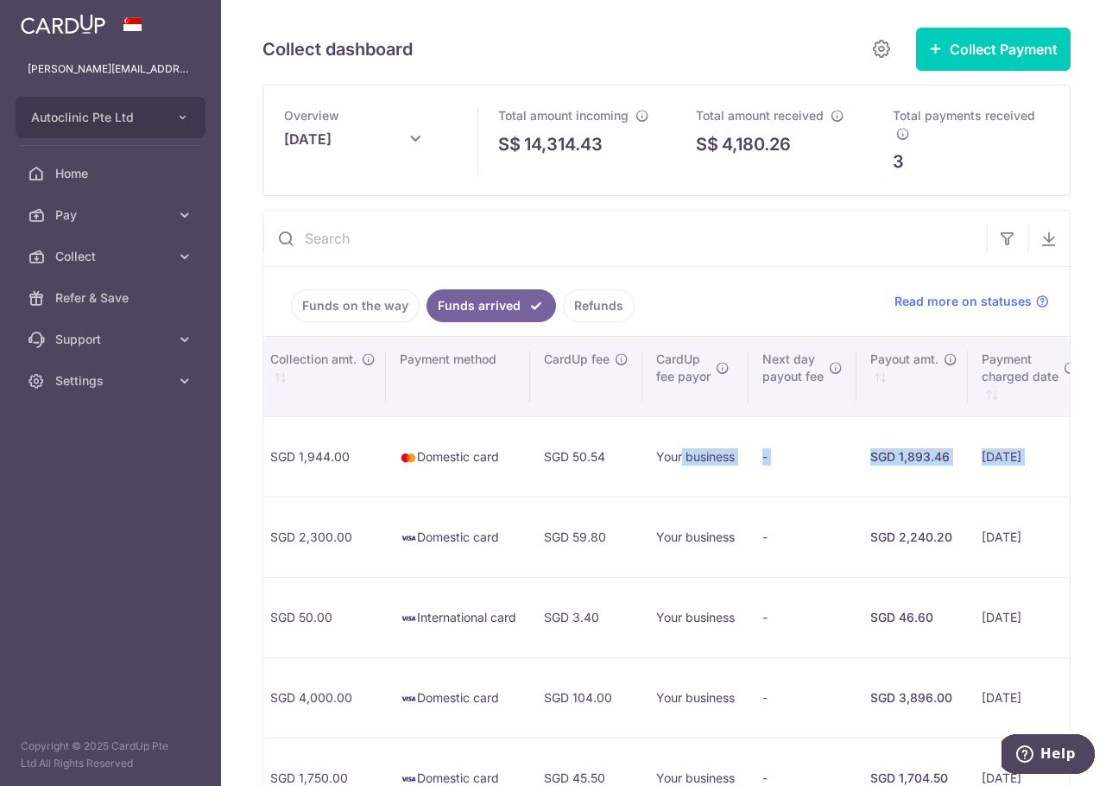
scroll to position [0, 1284]
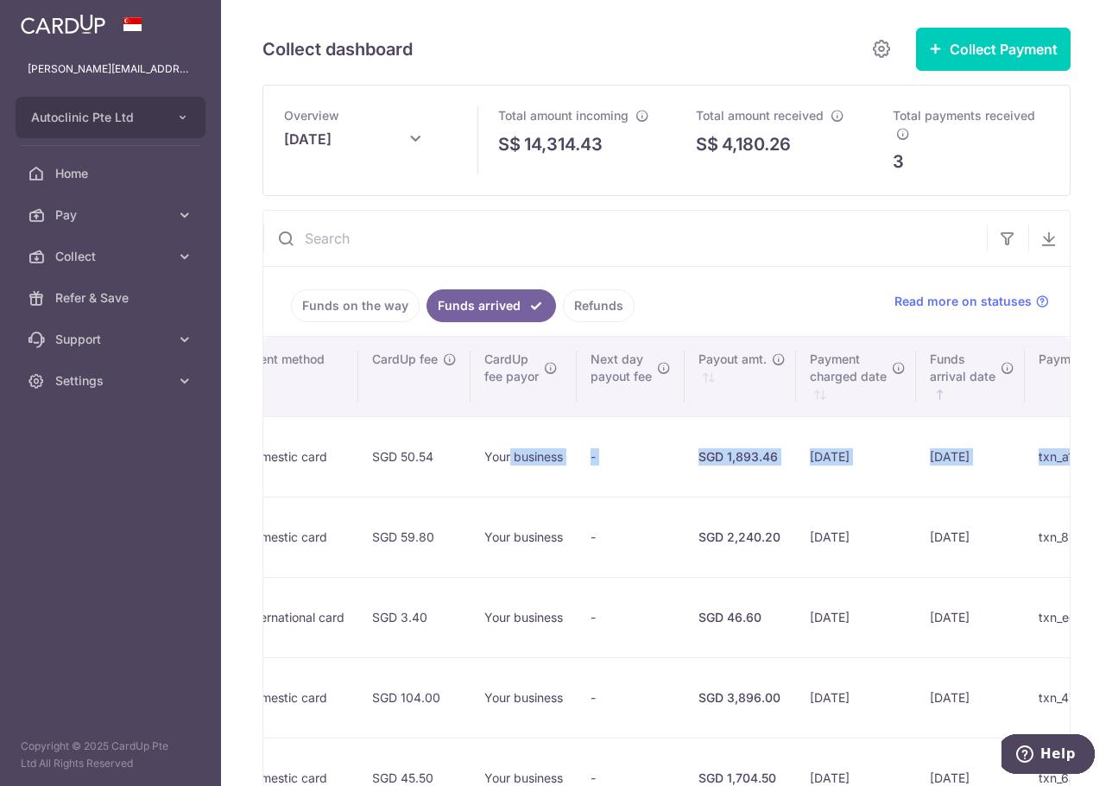
drag, startPoint x: 905, startPoint y: 459, endPoint x: 1049, endPoint y: 470, distance: 144.5
click at [1049, 470] on tr "[PERSON_NAME] [PERSON_NAME] [EMAIL_ADDRESS][DOMAIN_NAME] 90404037 DEPOSIT FOR B…" at bounding box center [138, 456] width 2374 height 80
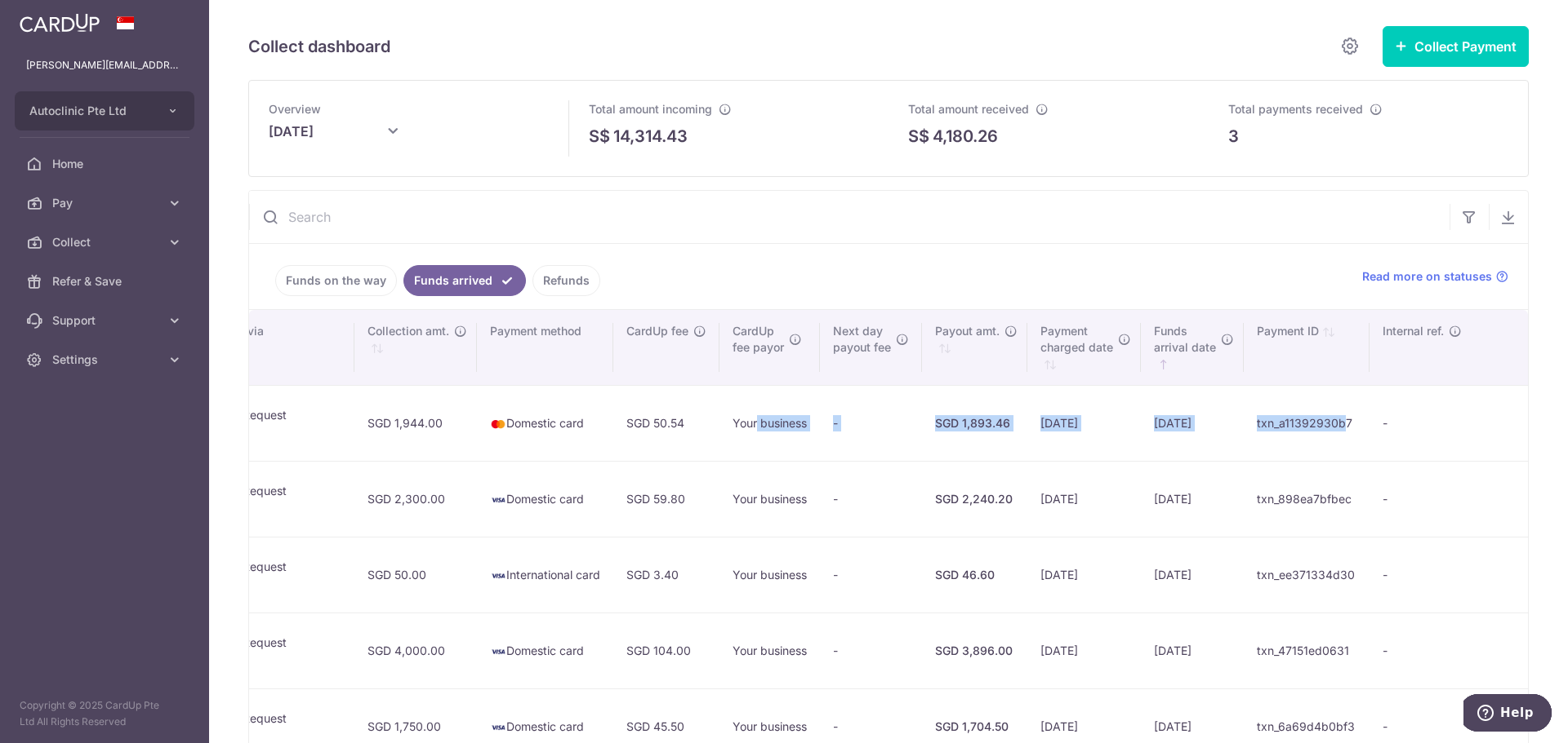
scroll to position [0, 845]
